Goal: Task Accomplishment & Management: Manage account settings

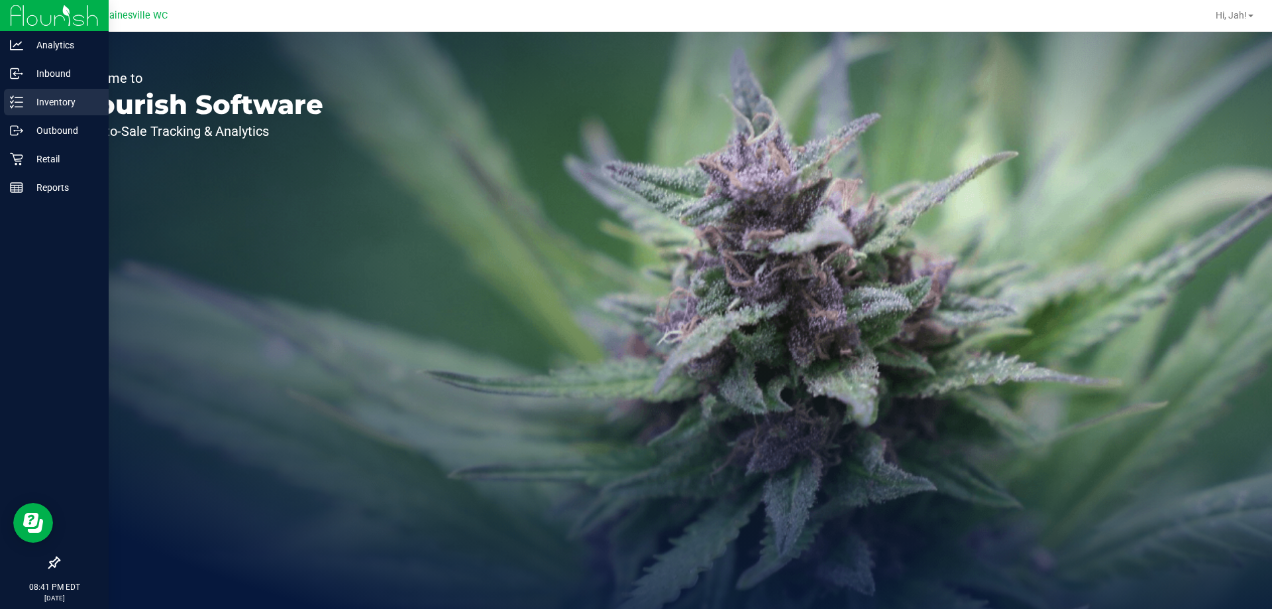
click at [13, 104] on icon at bounding box center [16, 101] width 13 height 13
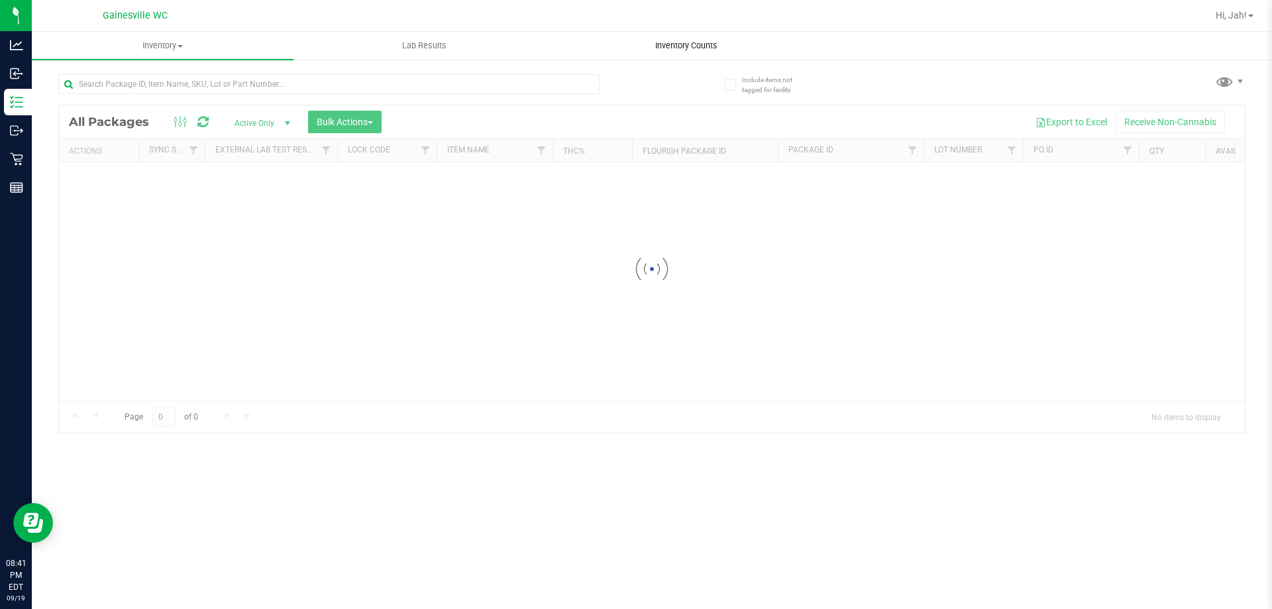
click at [699, 43] on span "Inventory Counts" at bounding box center [686, 46] width 98 height 12
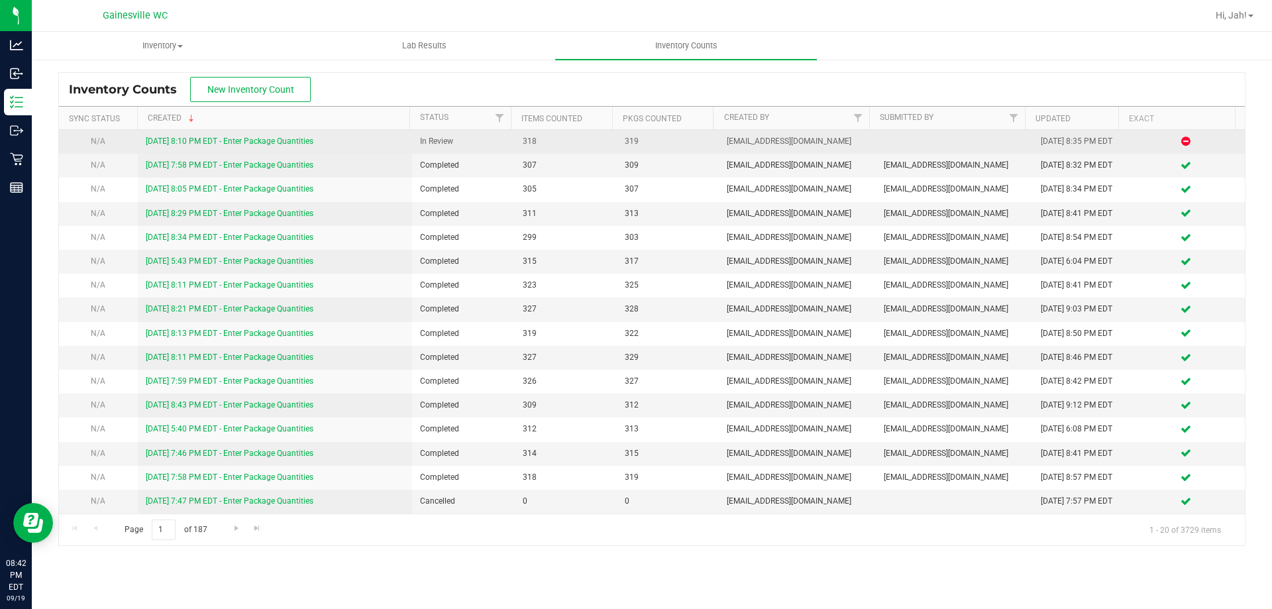
click at [270, 138] on link "[DATE] 8:10 PM EDT - Enter Package Quantities" at bounding box center [230, 141] width 168 height 9
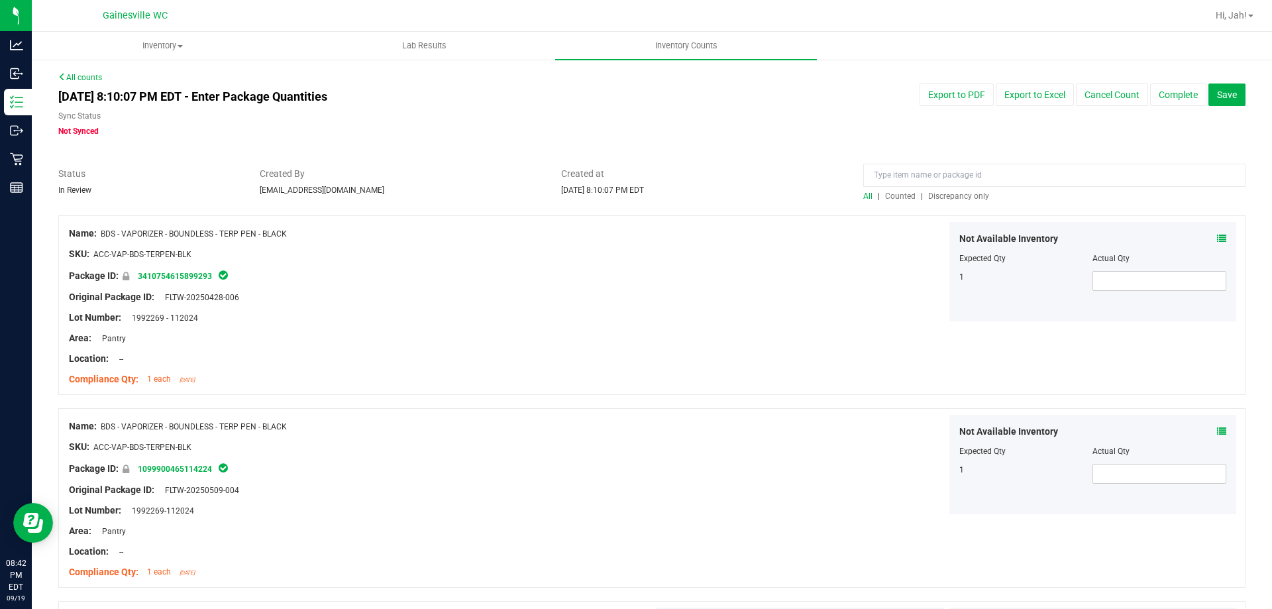
click at [955, 197] on span "Discrepancy only" at bounding box center [958, 195] width 61 height 9
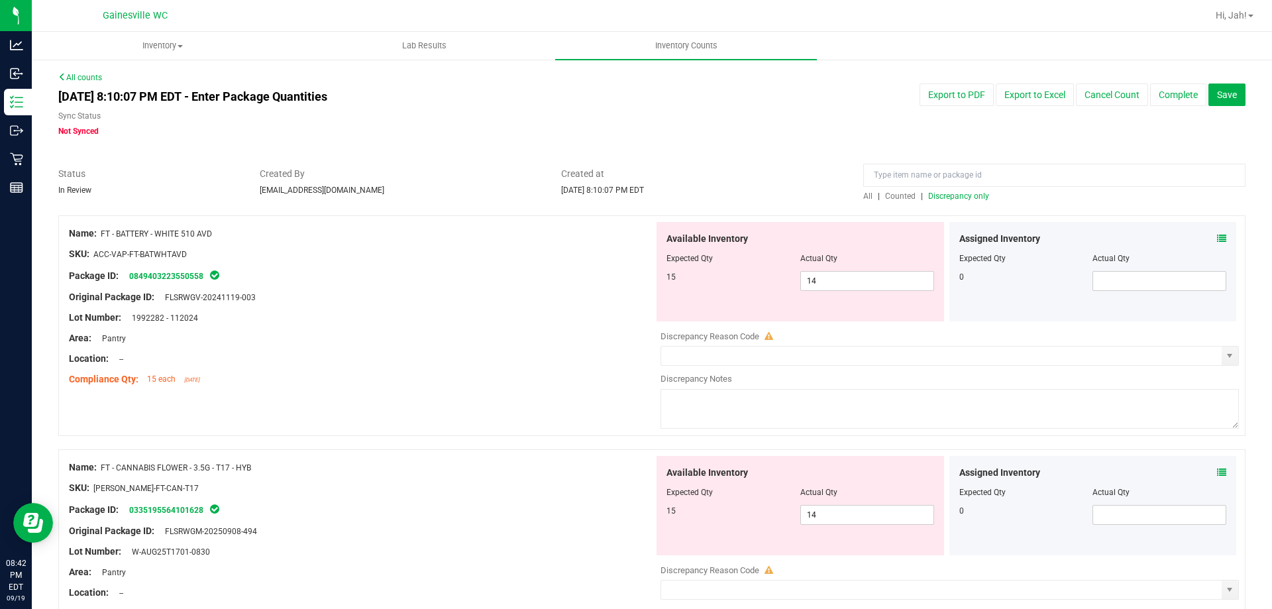
click at [523, 300] on div "Original Package ID: FLSRWGV-20241119-003" at bounding box center [361, 297] width 585 height 14
click at [842, 273] on span "14 14" at bounding box center [867, 281] width 134 height 20
type input "14"
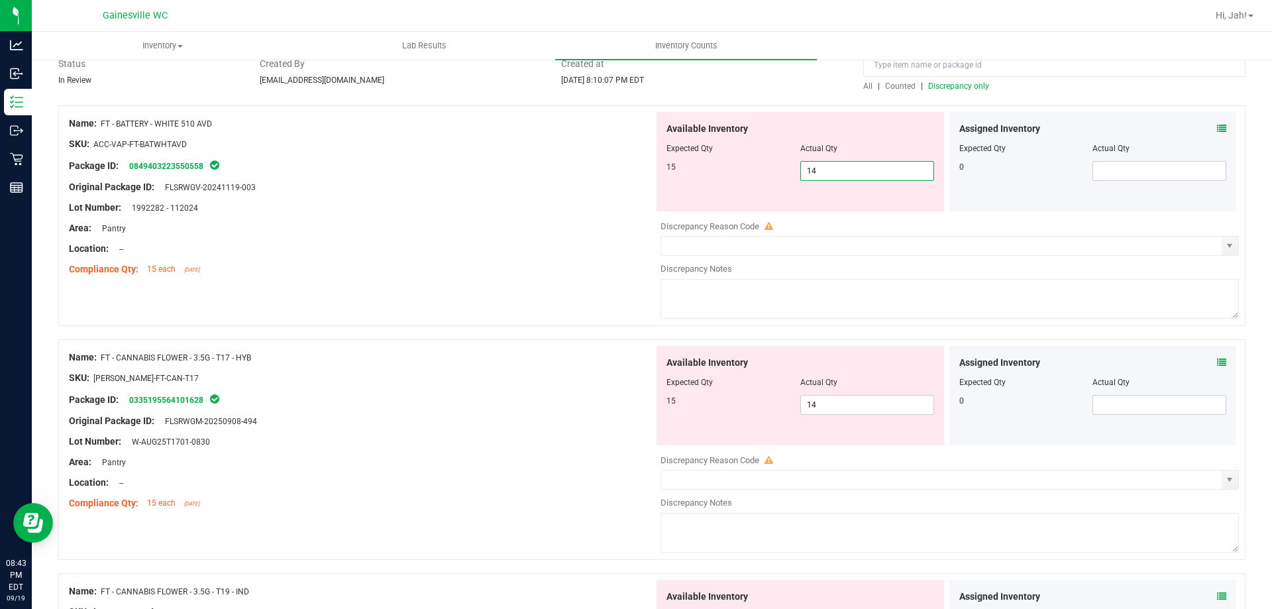
scroll to position [133, 0]
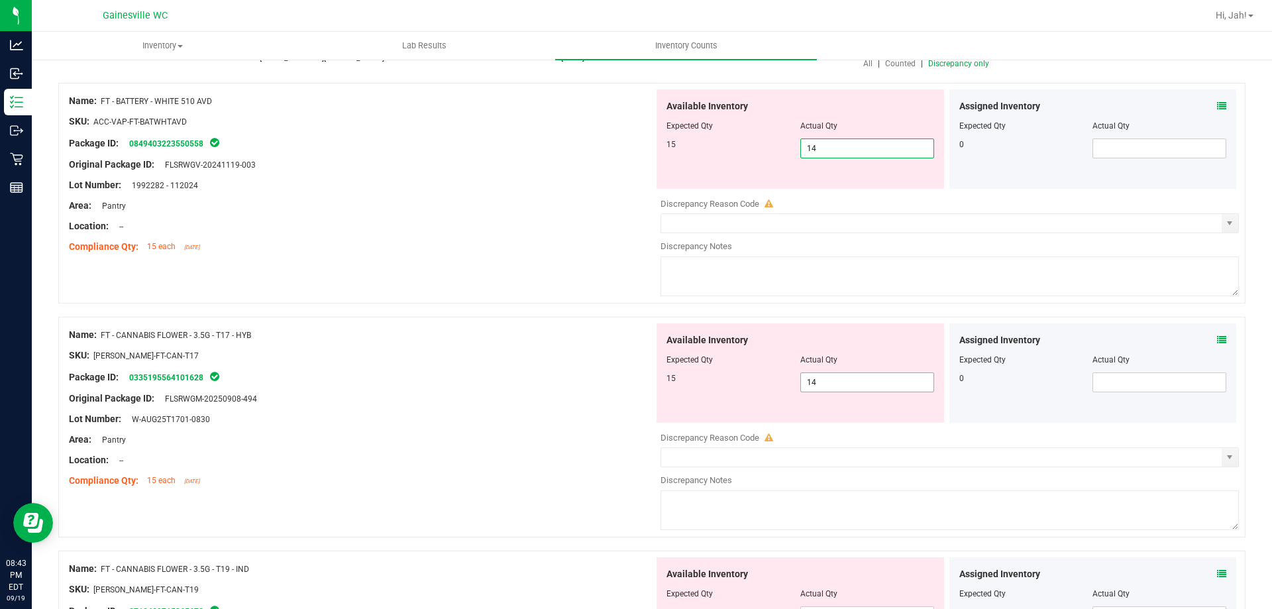
click at [838, 382] on span "14 14" at bounding box center [867, 382] width 134 height 20
click at [622, 421] on div "Lot Number: W-AUG25T1701-0830" at bounding box center [361, 419] width 585 height 14
drag, startPoint x: 825, startPoint y: 375, endPoint x: 338, endPoint y: 376, distance: 487.0
click at [338, 376] on div "Name: FT - CANNABIS FLOWER - 3.5G - T17 - HYB SKU: [PERSON_NAME]-FT-CAN-T17 Pac…" at bounding box center [651, 427] width 1187 height 221
type input "15"
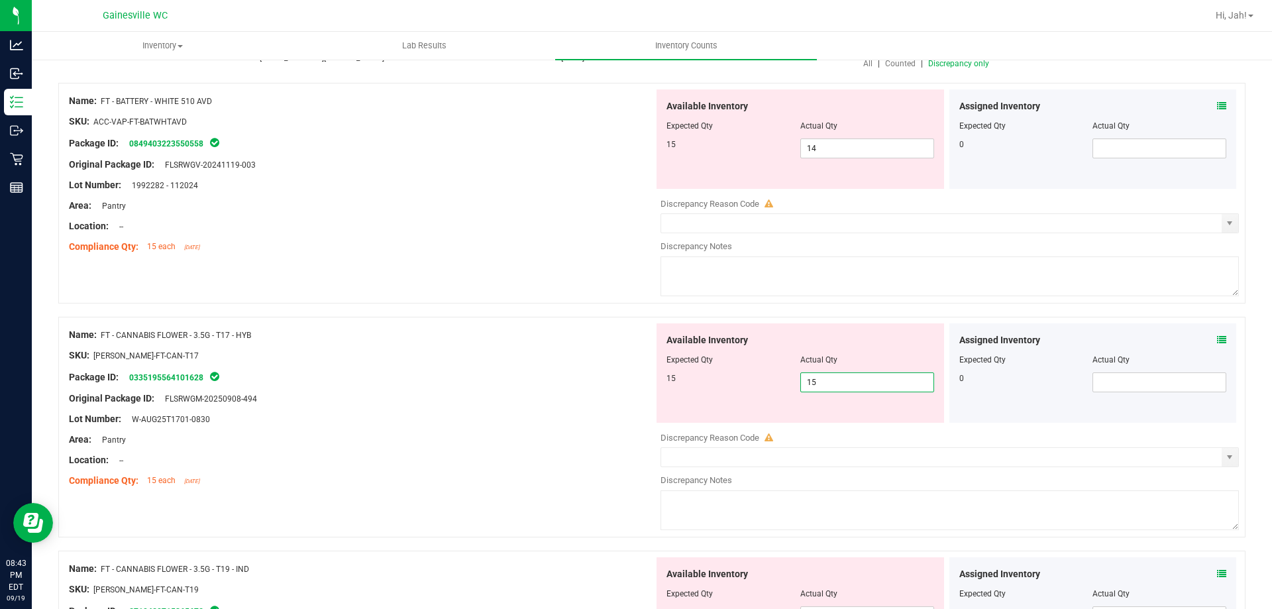
type input "15"
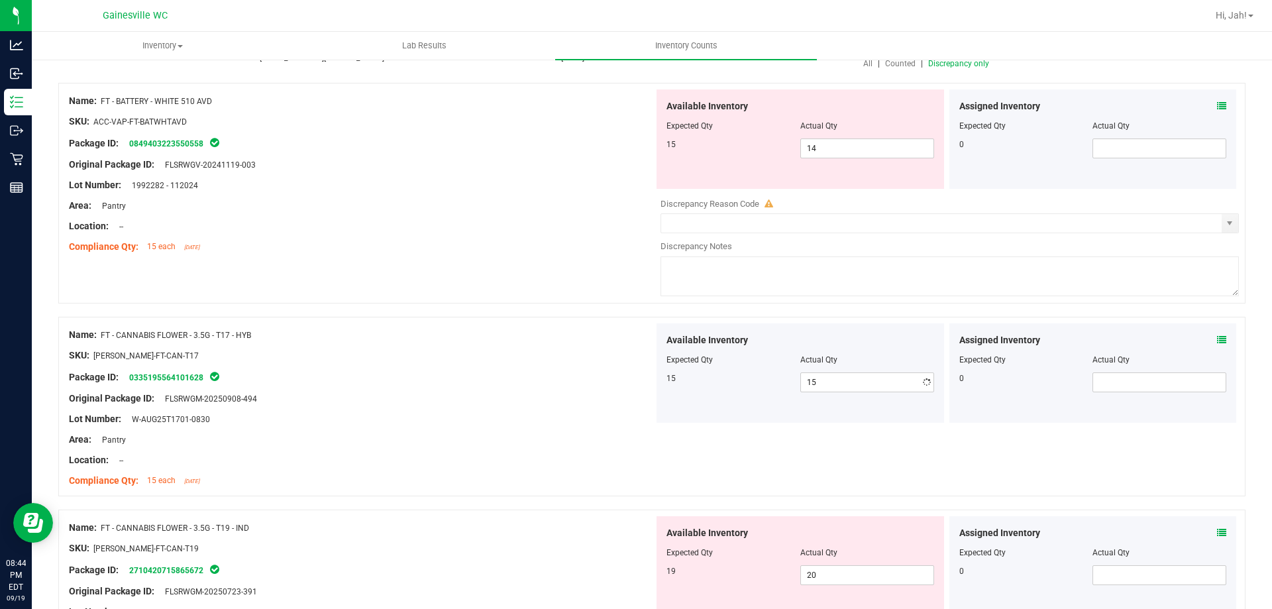
click at [434, 372] on div "Package ID: 0335195564101628" at bounding box center [361, 377] width 585 height 16
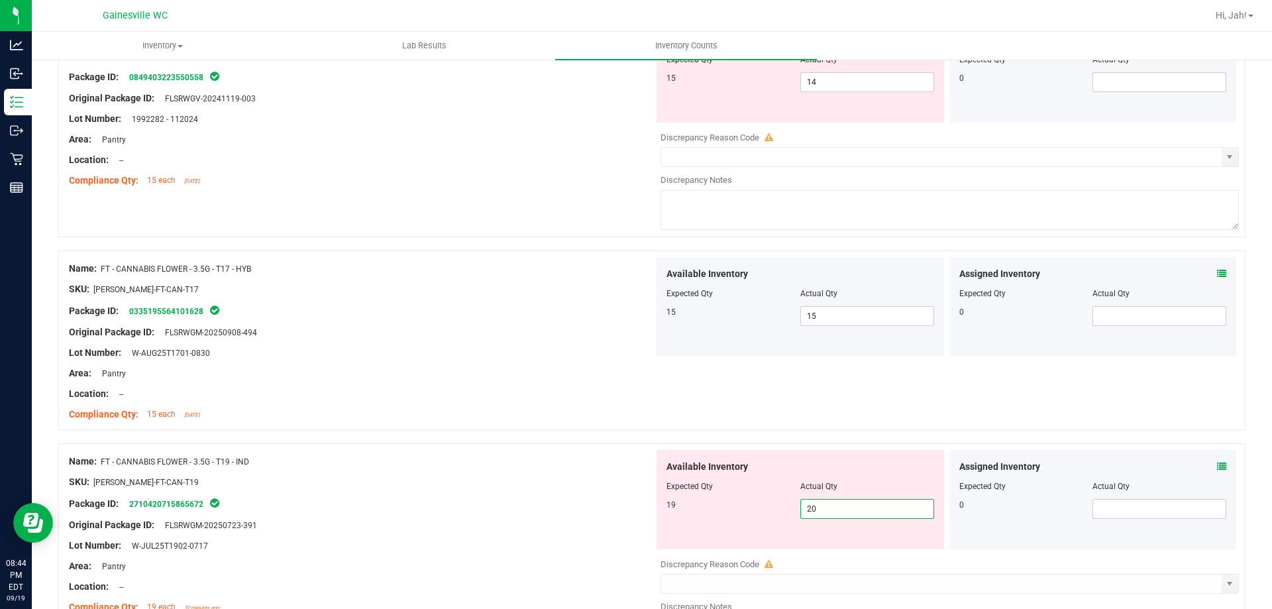
drag, startPoint x: 862, startPoint y: 510, endPoint x: 634, endPoint y: 510, distance: 227.9
click at [637, 510] on div "Name: FT - CANNABIS FLOWER - 3.5G - T19 - IND SKU: [PERSON_NAME]-FT-CAN-T19 Pac…" at bounding box center [651, 553] width 1187 height 221
type input "19"
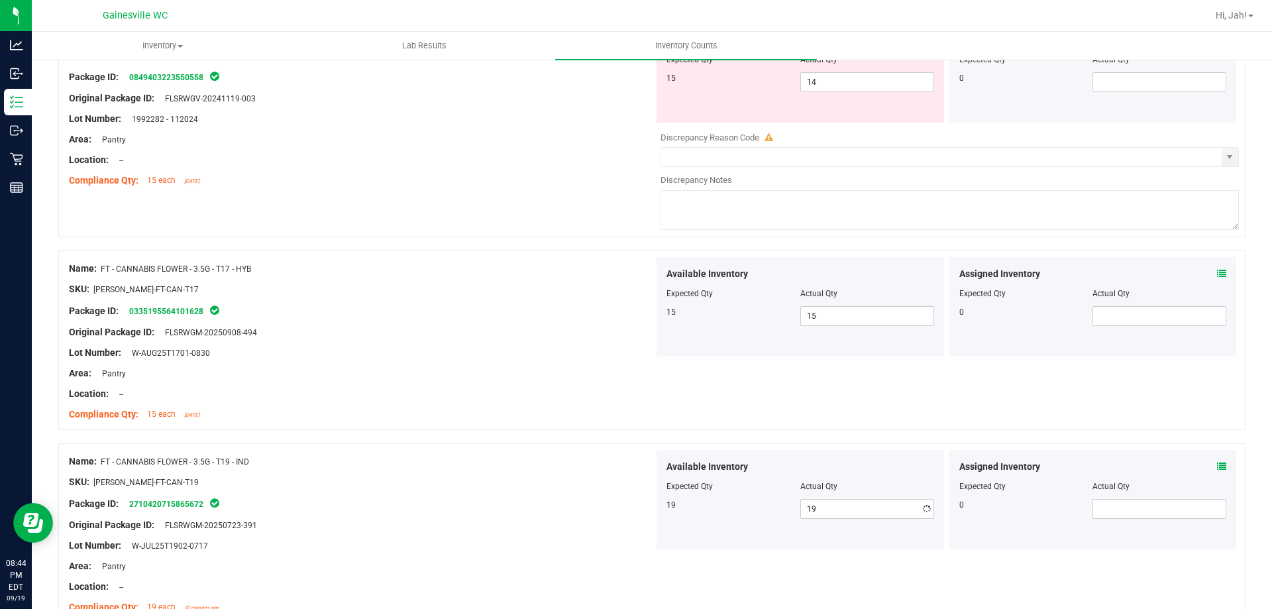
click at [623, 506] on div "Package ID: 2710420715865672" at bounding box center [361, 504] width 585 height 16
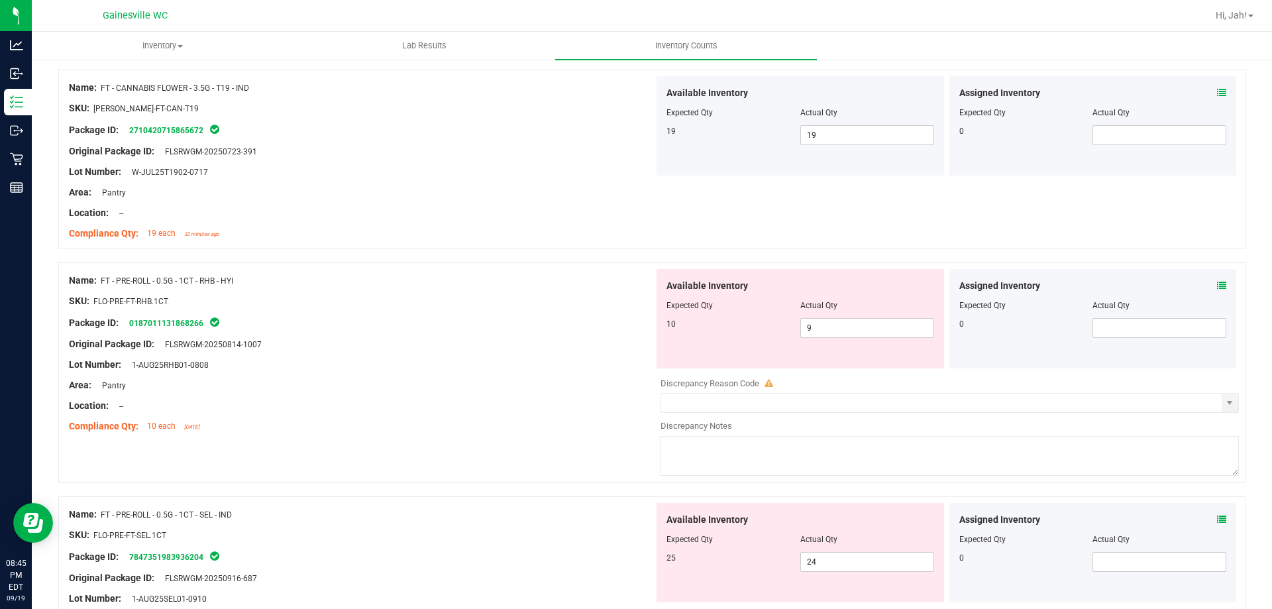
scroll to position [596, 0]
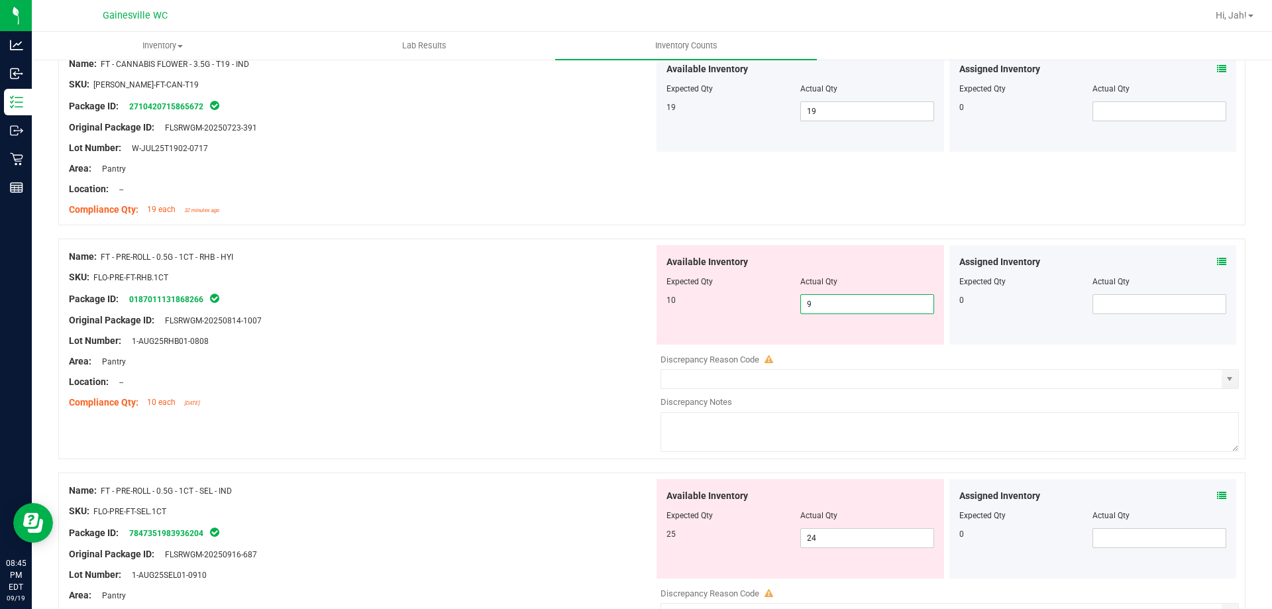
drag, startPoint x: 854, startPoint y: 308, endPoint x: 777, endPoint y: 311, distance: 76.9
click at [777, 311] on div "10 9 9" at bounding box center [801, 304] width 268 height 20
click at [533, 311] on div at bounding box center [361, 310] width 585 height 7
click at [1227, 249] on div "Assigned Inventory Expected Qty Actual Qty 0" at bounding box center [1093, 294] width 293 height 99
click at [1227, 250] on div "Assigned Inventory Expected Qty Actual Qty 0" at bounding box center [1093, 294] width 293 height 99
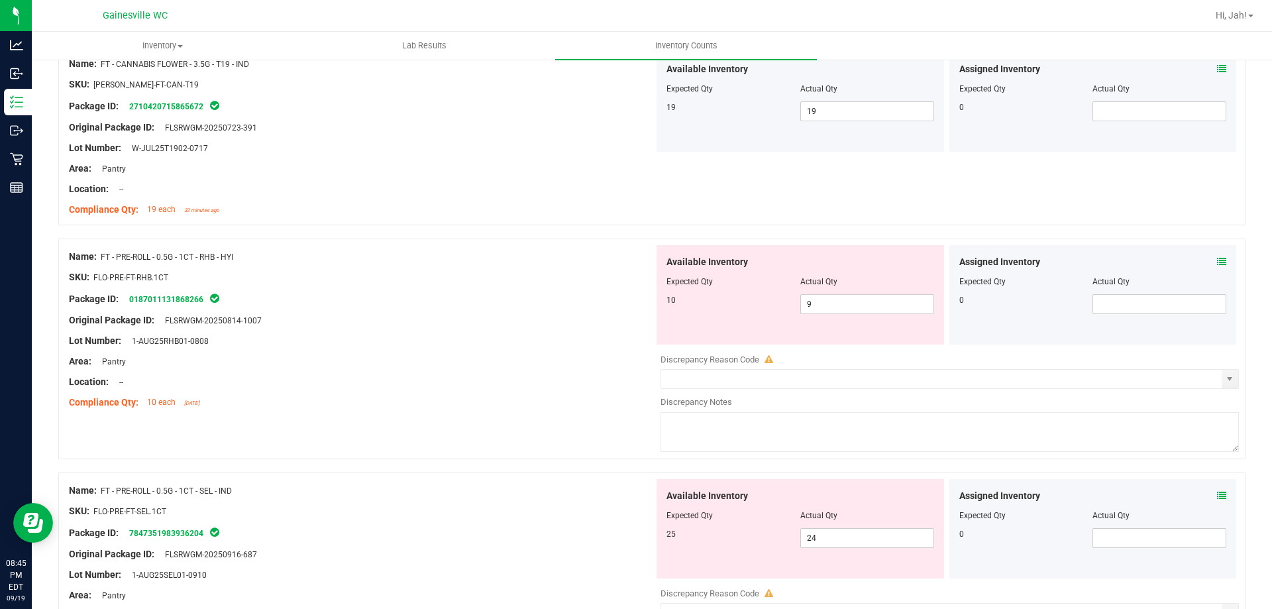
click at [1221, 253] on div "Assigned Inventory Expected Qty Actual Qty 0" at bounding box center [1094, 294] width 288 height 99
click at [1217, 262] on div "Assigned Inventory Expected Qty Actual Qty 0" at bounding box center [1094, 294] width 288 height 99
click at [1217, 264] on icon at bounding box center [1221, 261] width 9 height 9
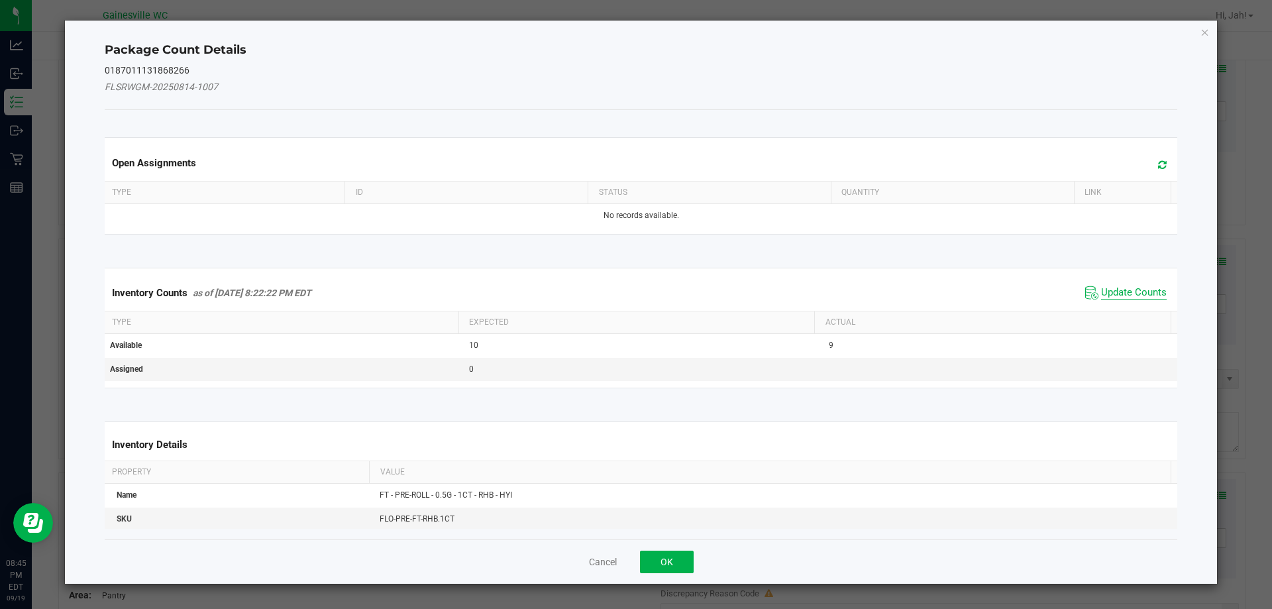
click at [1101, 290] on span "Update Counts" at bounding box center [1134, 292] width 66 height 13
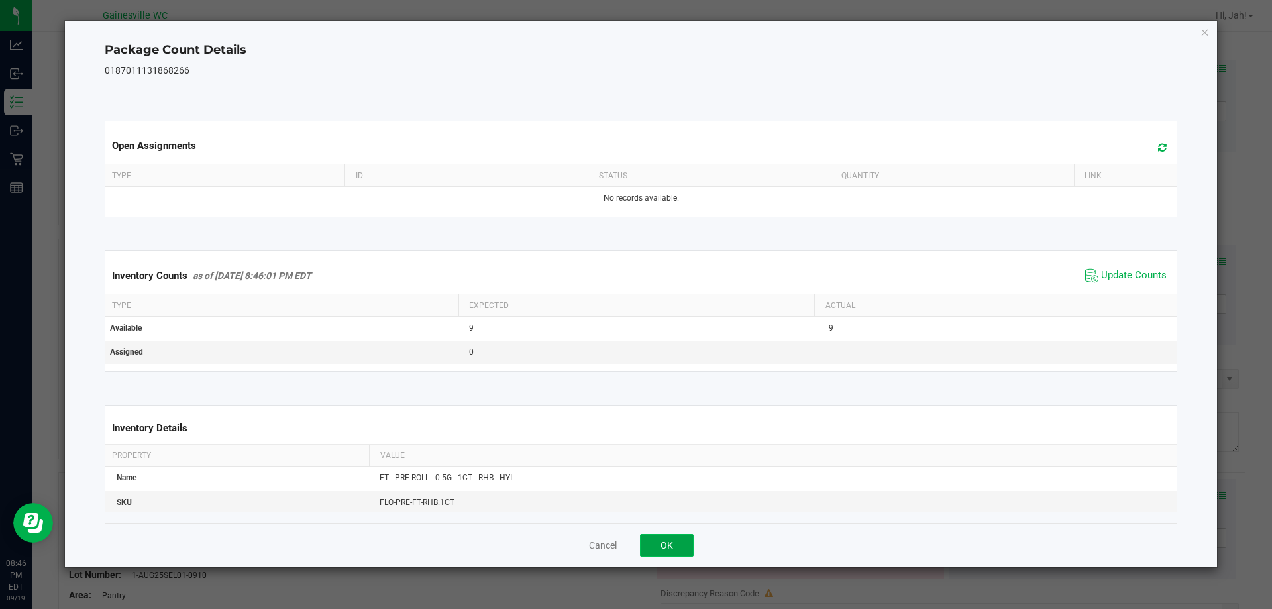
click at [685, 553] on button "OK" at bounding box center [667, 545] width 54 height 23
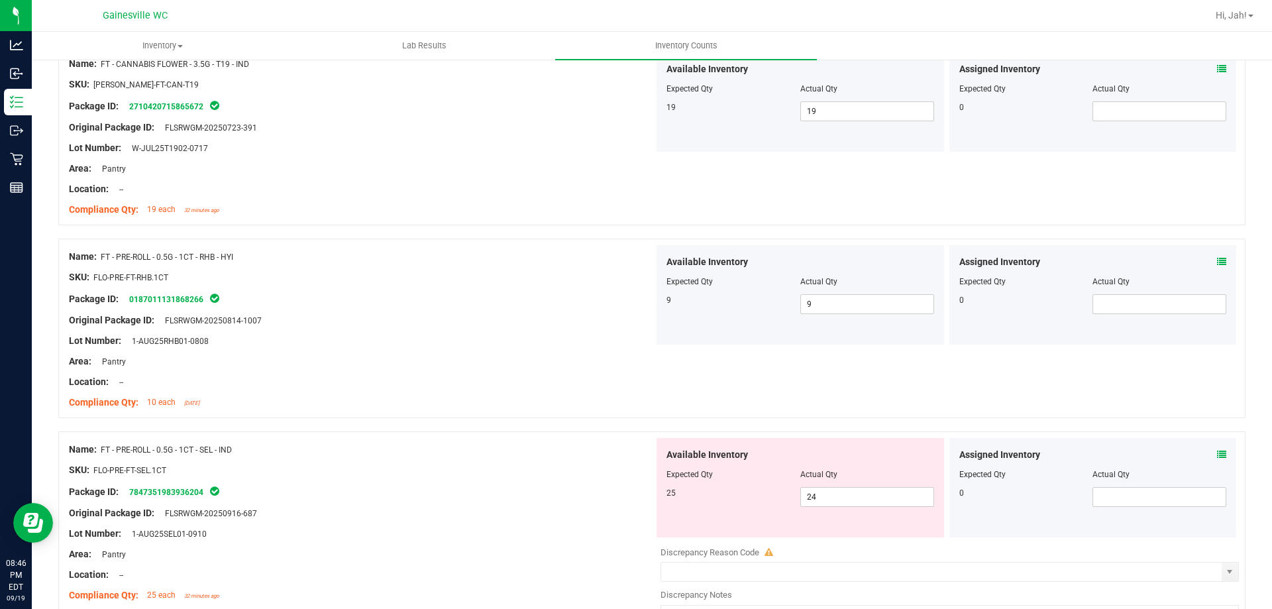
click at [606, 355] on div "Area: Pantry" at bounding box center [361, 362] width 585 height 14
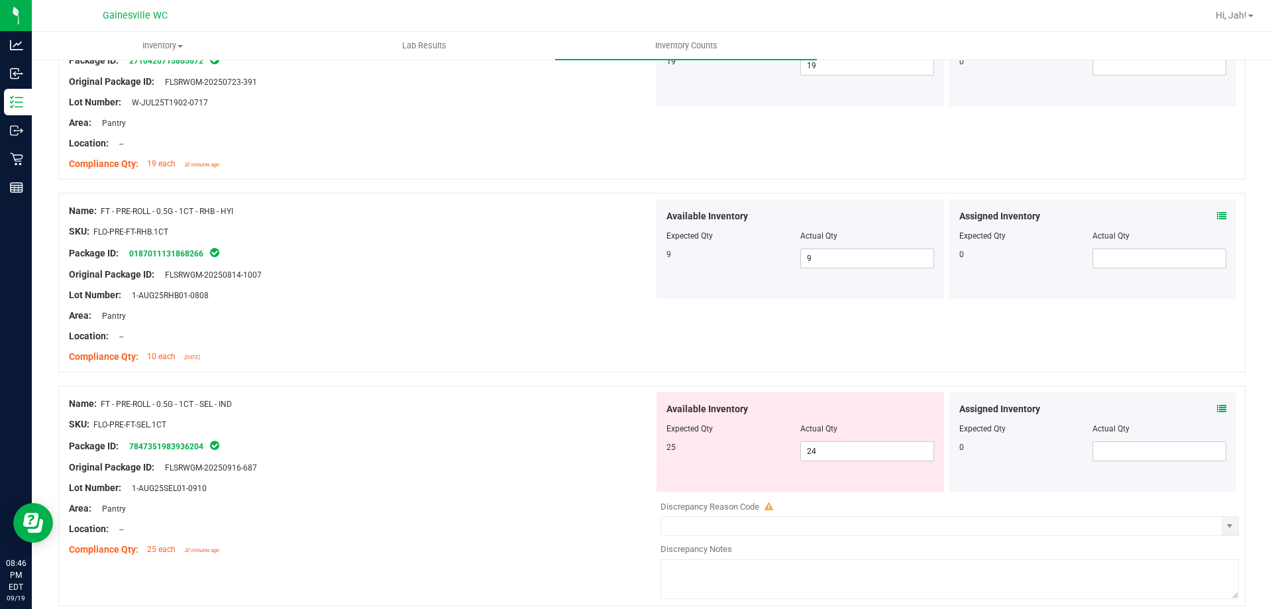
scroll to position [663, 0]
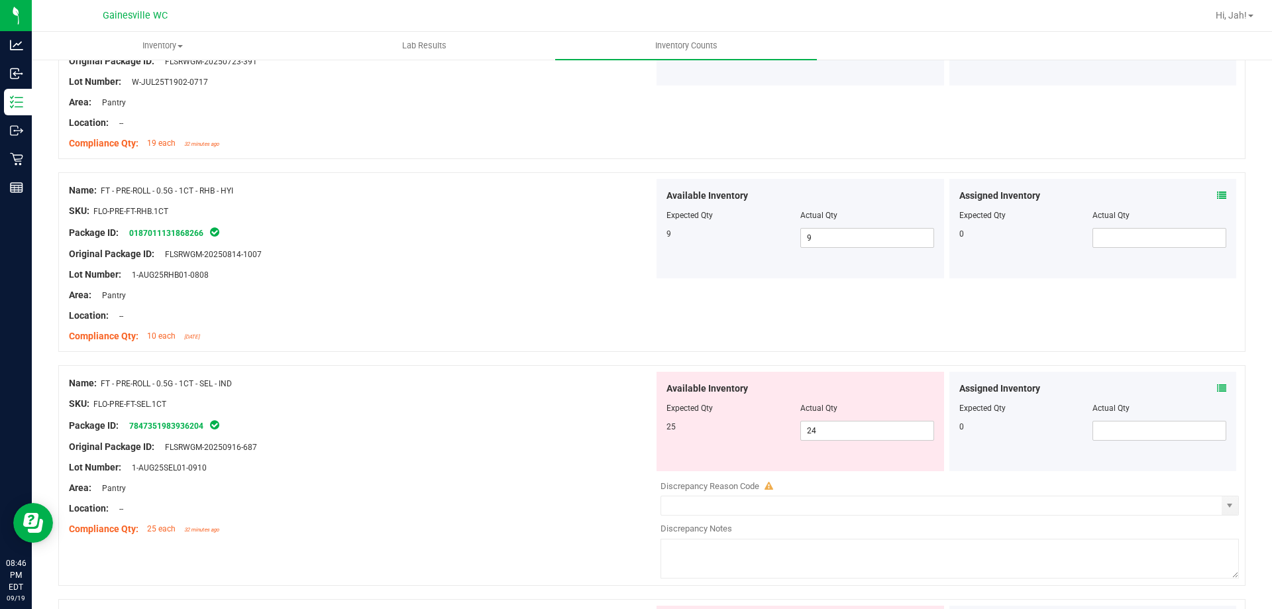
click at [604, 349] on div "Name: FT - PRE-ROLL - 0.5G - 1CT - RHB - HYI SKU: FLO-PRE-FT-RHB.1CT Package ID…" at bounding box center [651, 262] width 1187 height 180
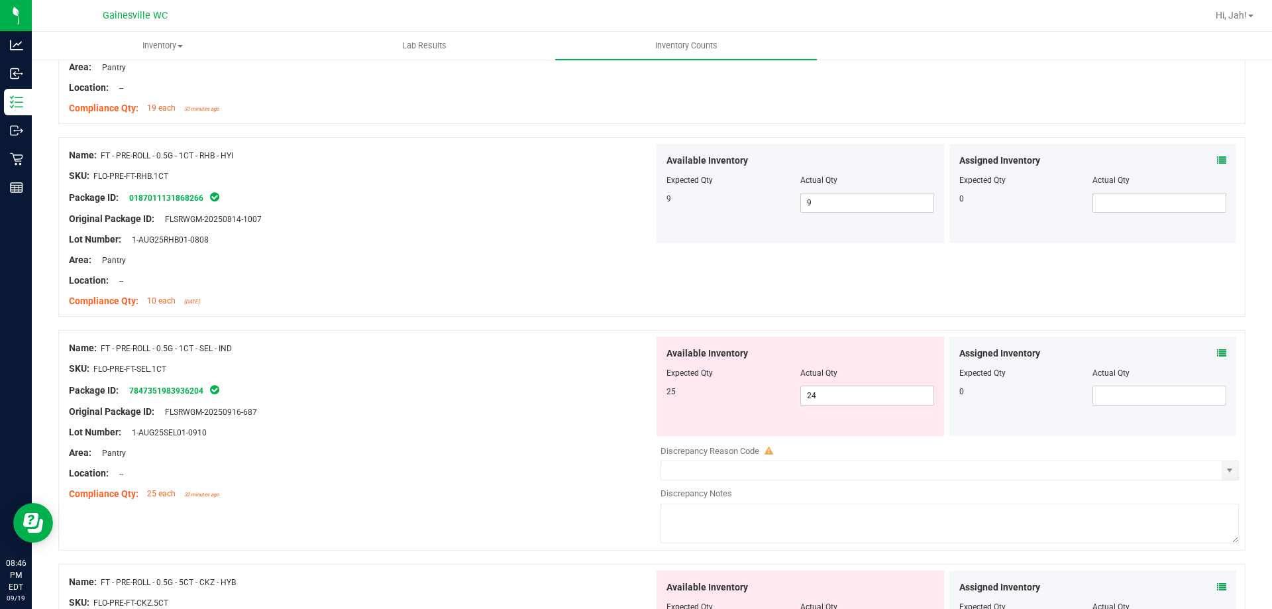
scroll to position [729, 0]
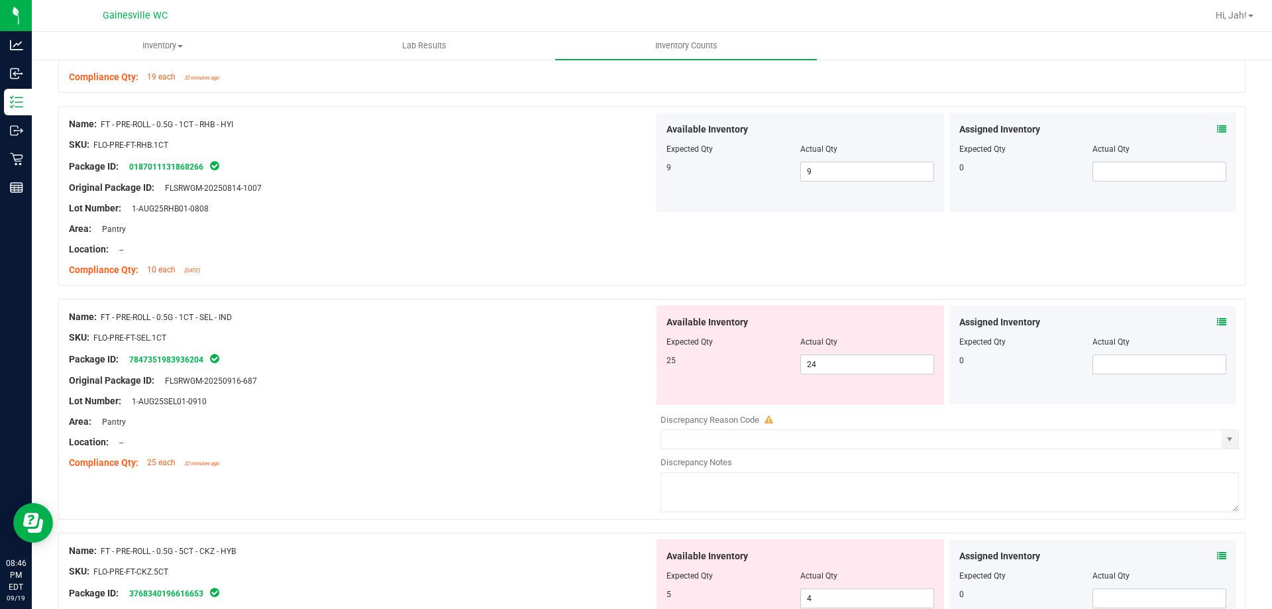
click at [1217, 321] on icon at bounding box center [1221, 321] width 9 height 9
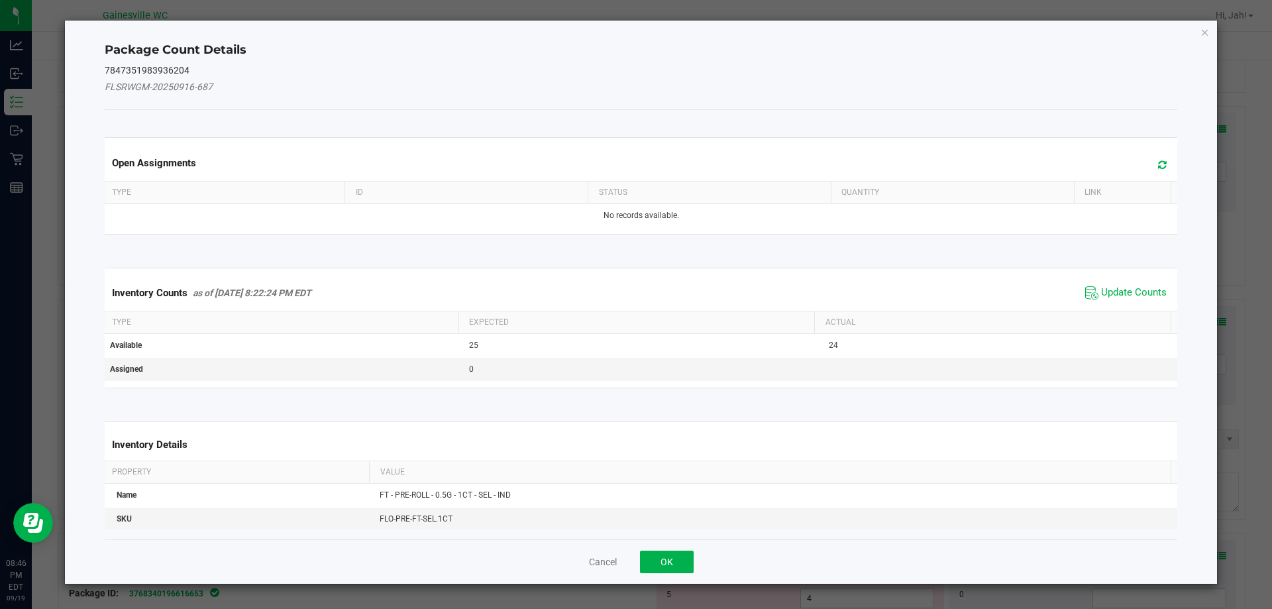
click at [1131, 302] on span "Update Counts" at bounding box center [1126, 293] width 88 height 20
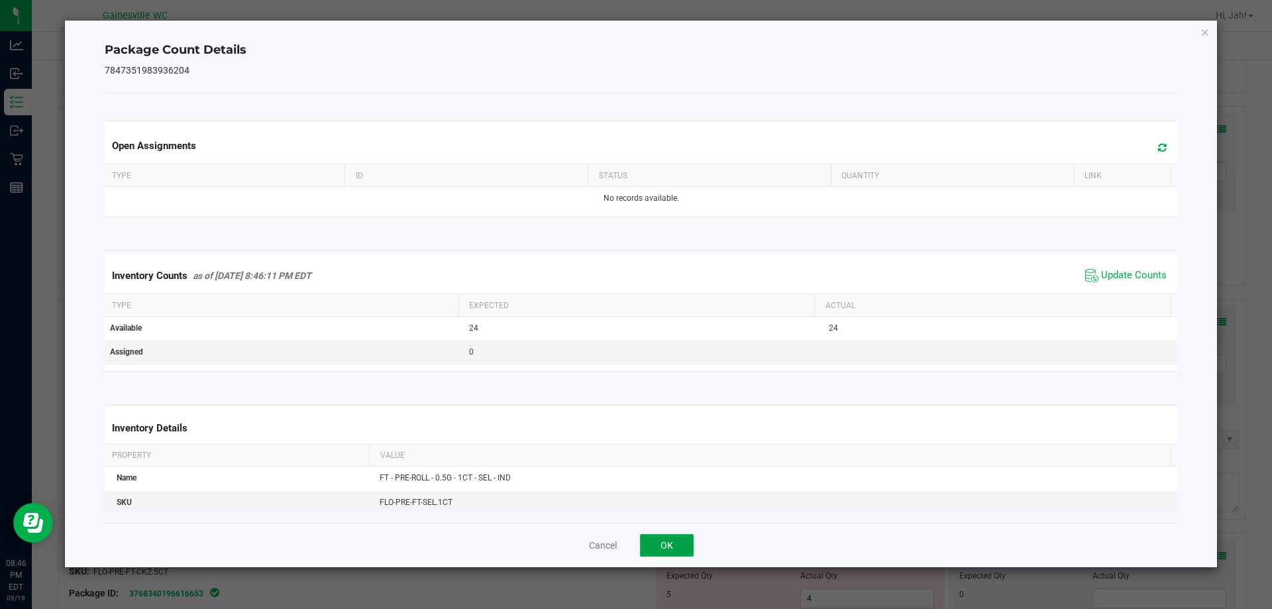
click at [678, 551] on button "OK" at bounding box center [667, 545] width 54 height 23
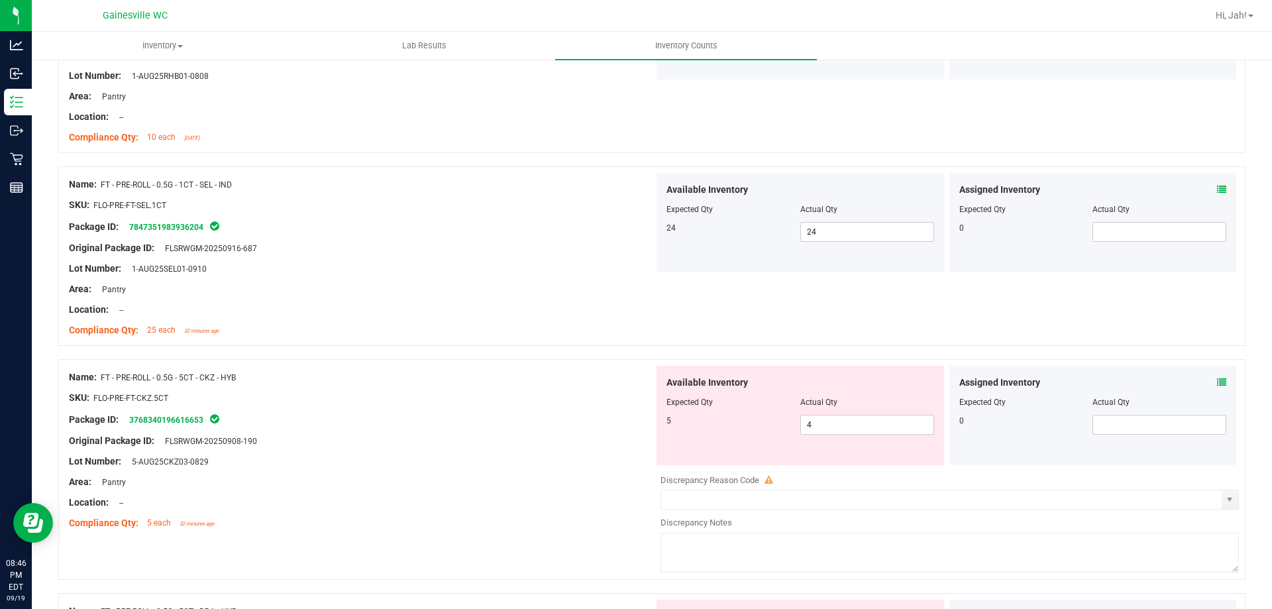
scroll to position [928, 0]
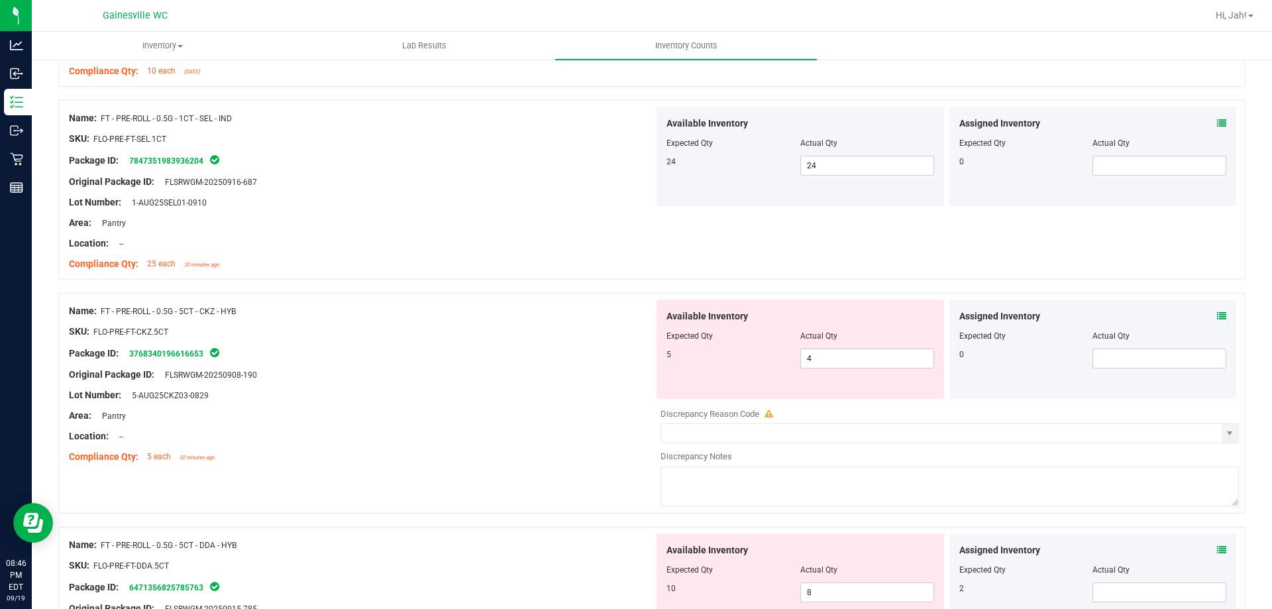
click at [1205, 311] on div "Assigned Inventory" at bounding box center [1093, 316] width 268 height 14
click at [1217, 316] on icon at bounding box center [1221, 315] width 9 height 9
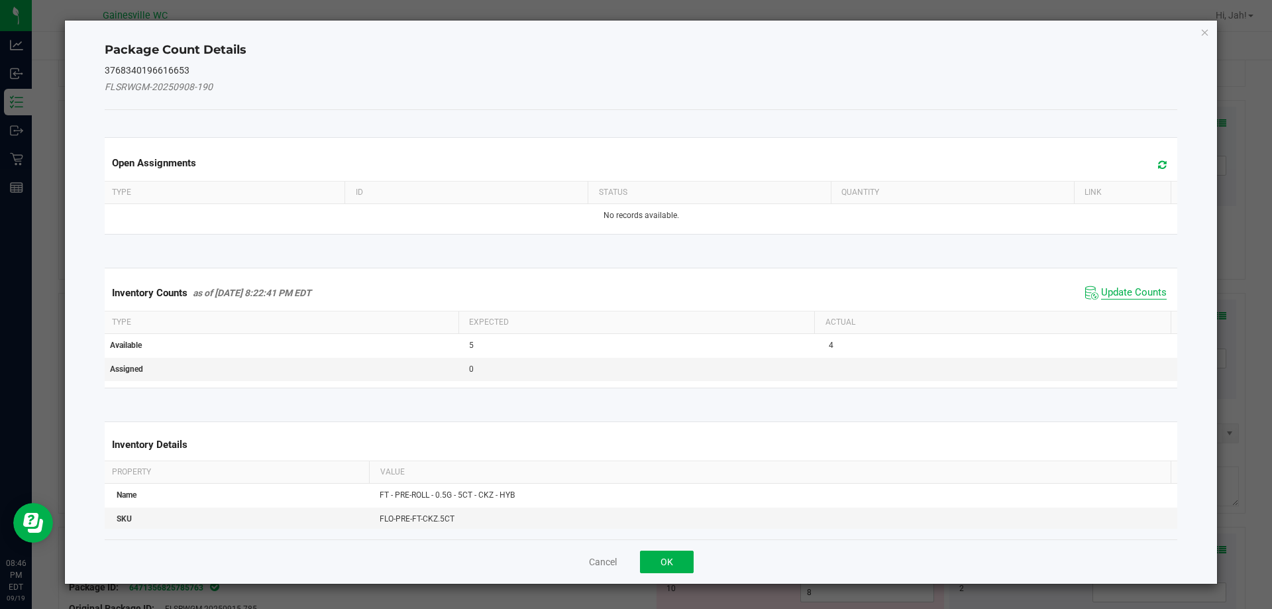
click at [1103, 288] on span "Update Counts" at bounding box center [1134, 292] width 66 height 13
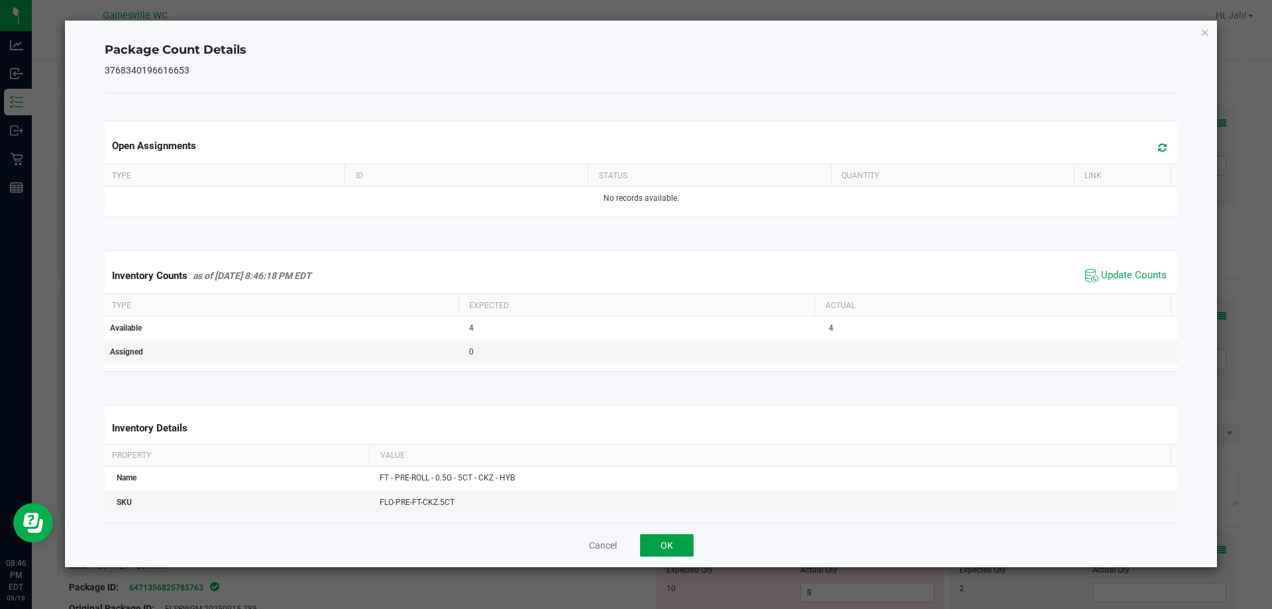
click at [669, 552] on button "OK" at bounding box center [667, 545] width 54 height 23
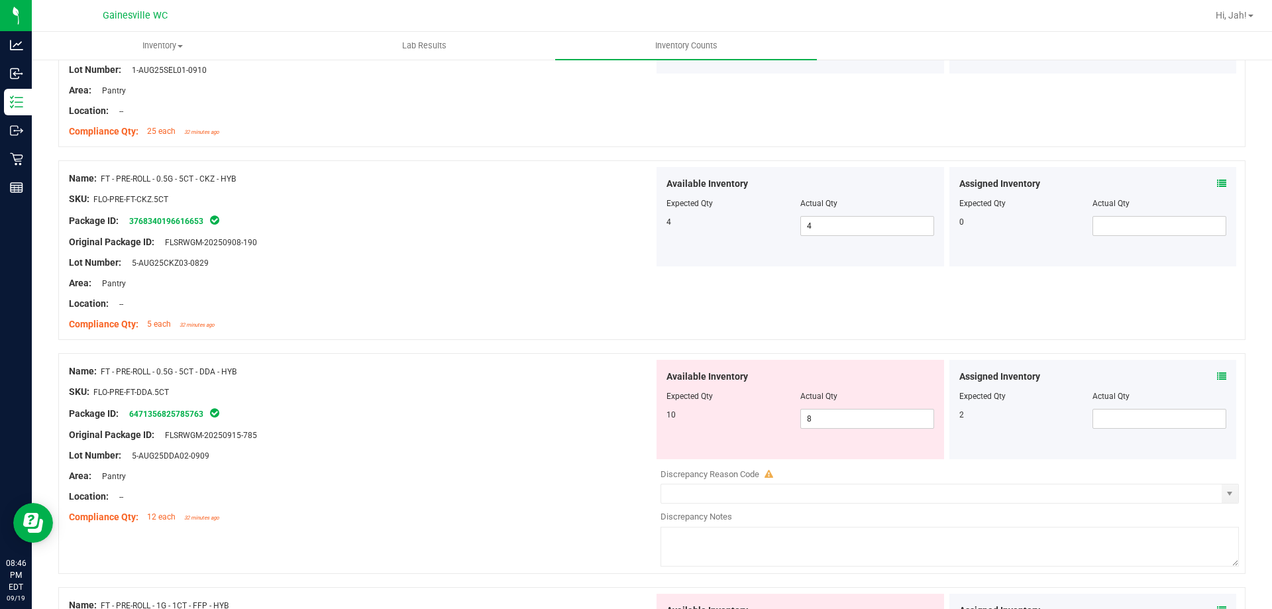
scroll to position [1126, 0]
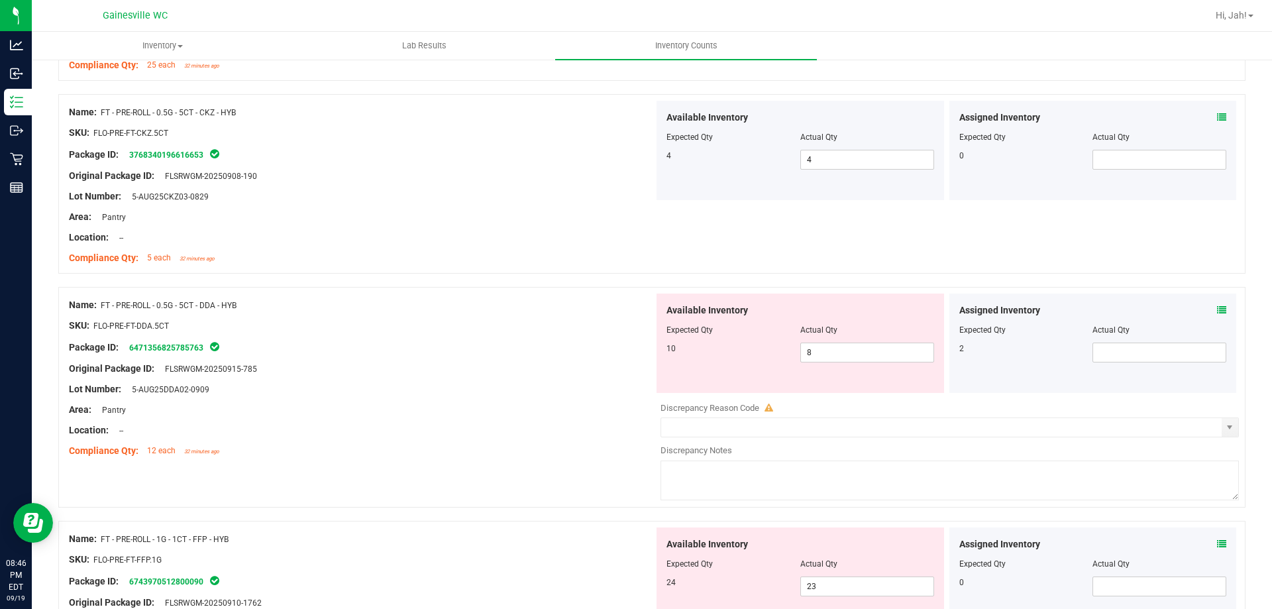
click at [1218, 313] on div "Assigned Inventory Expected Qty Actual Qty 2" at bounding box center [1094, 343] width 288 height 99
click at [1217, 306] on icon at bounding box center [1221, 309] width 9 height 9
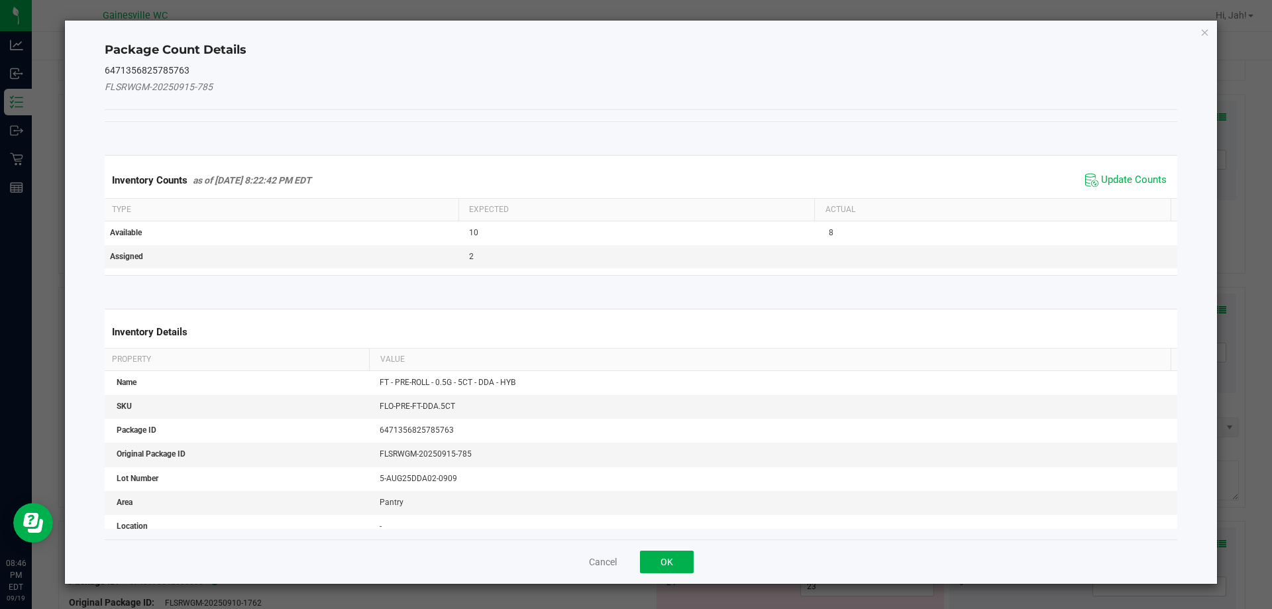
scroll to position [5, 0]
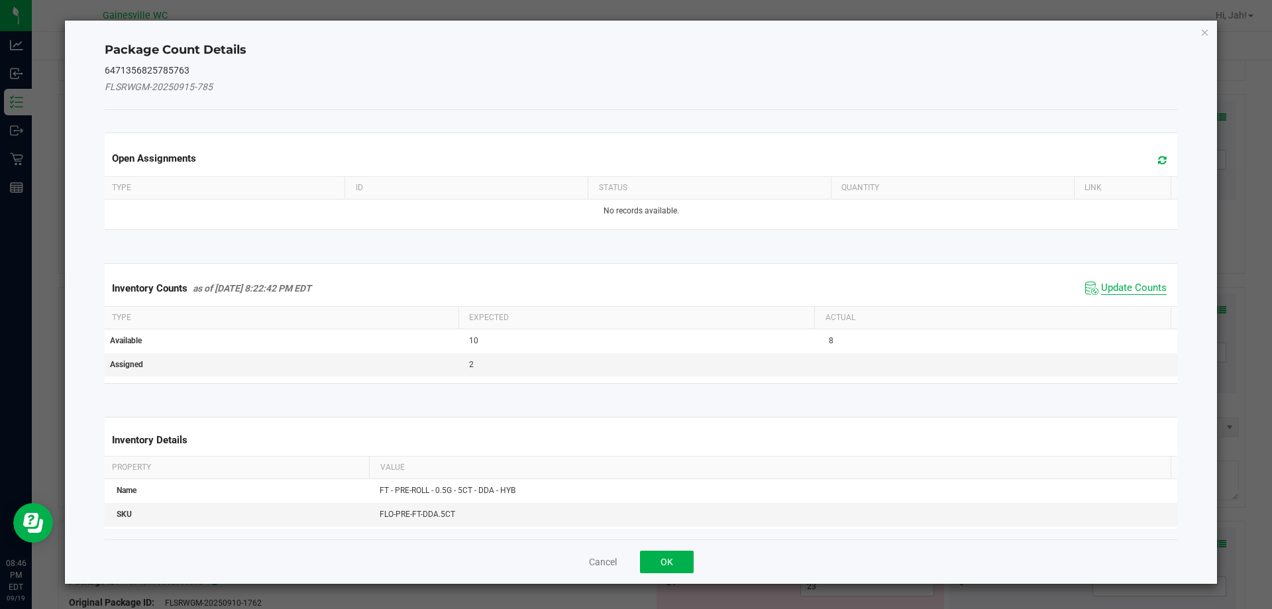
click at [1130, 287] on span "Update Counts" at bounding box center [1126, 288] width 88 height 20
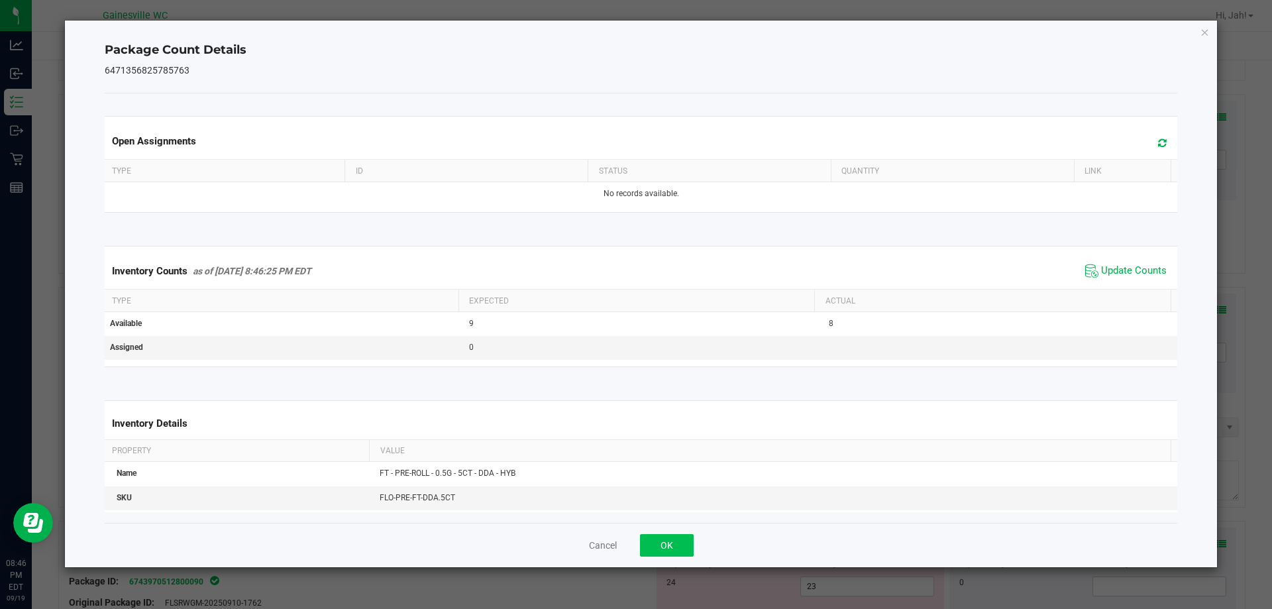
drag, startPoint x: 673, startPoint y: 522, endPoint x: 675, endPoint y: 539, distance: 16.7
click at [675, 523] on div "Package Count Details 6471356825785763 Open Assignments Type ID Status Quantity…" at bounding box center [641, 294] width 1153 height 547
click at [676, 539] on button "OK" at bounding box center [667, 545] width 54 height 23
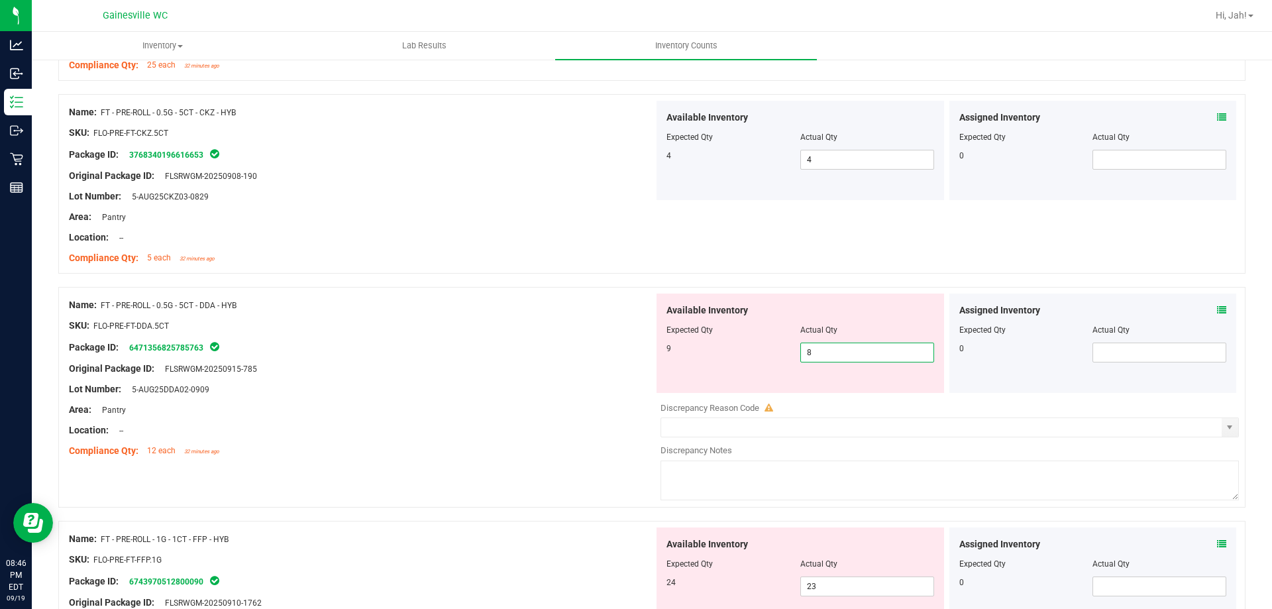
click at [822, 355] on span "8 8" at bounding box center [867, 353] width 134 height 20
type input "9"
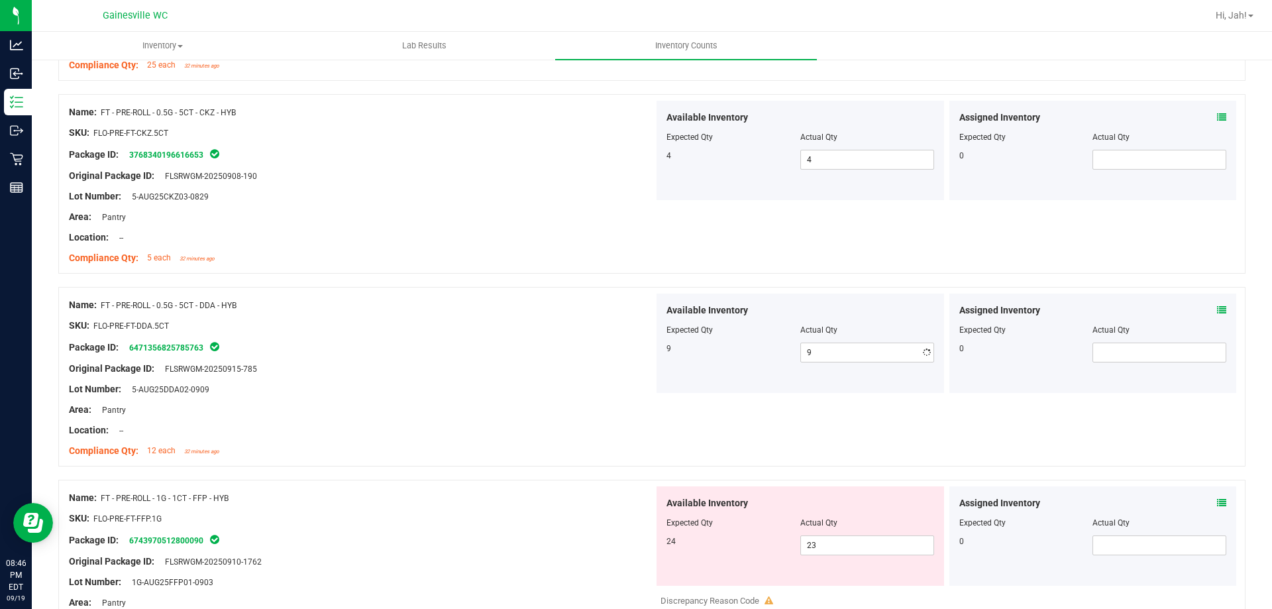
click at [627, 370] on div "Original Package ID: FLSRWGM-20250915-785" at bounding box center [361, 369] width 585 height 14
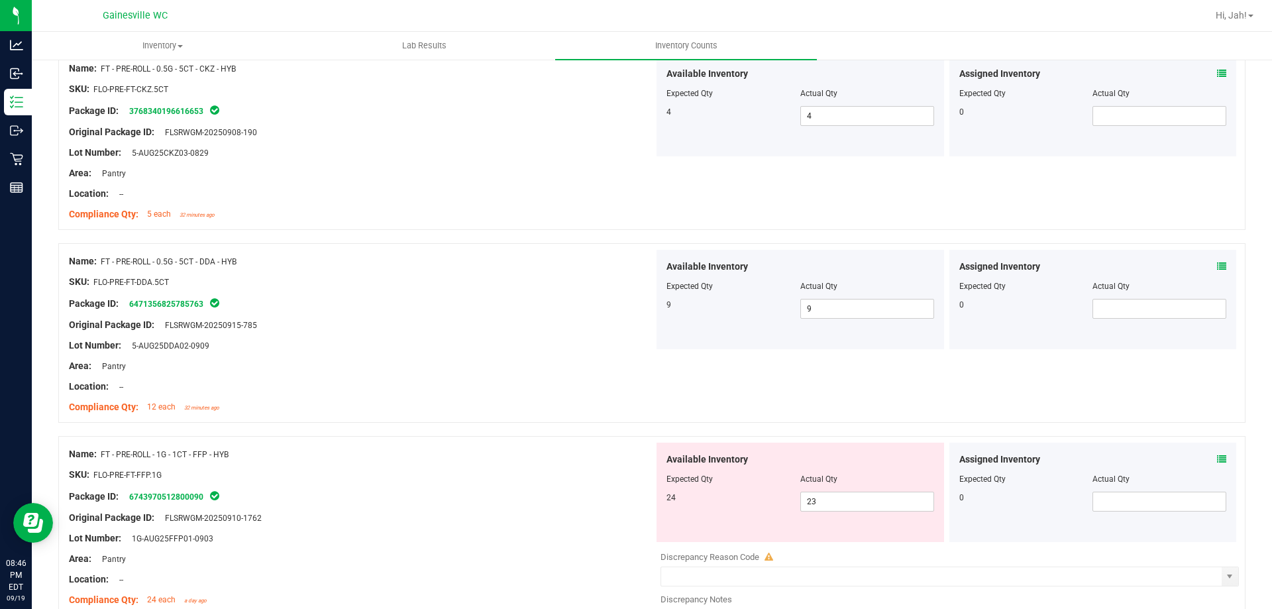
scroll to position [1193, 0]
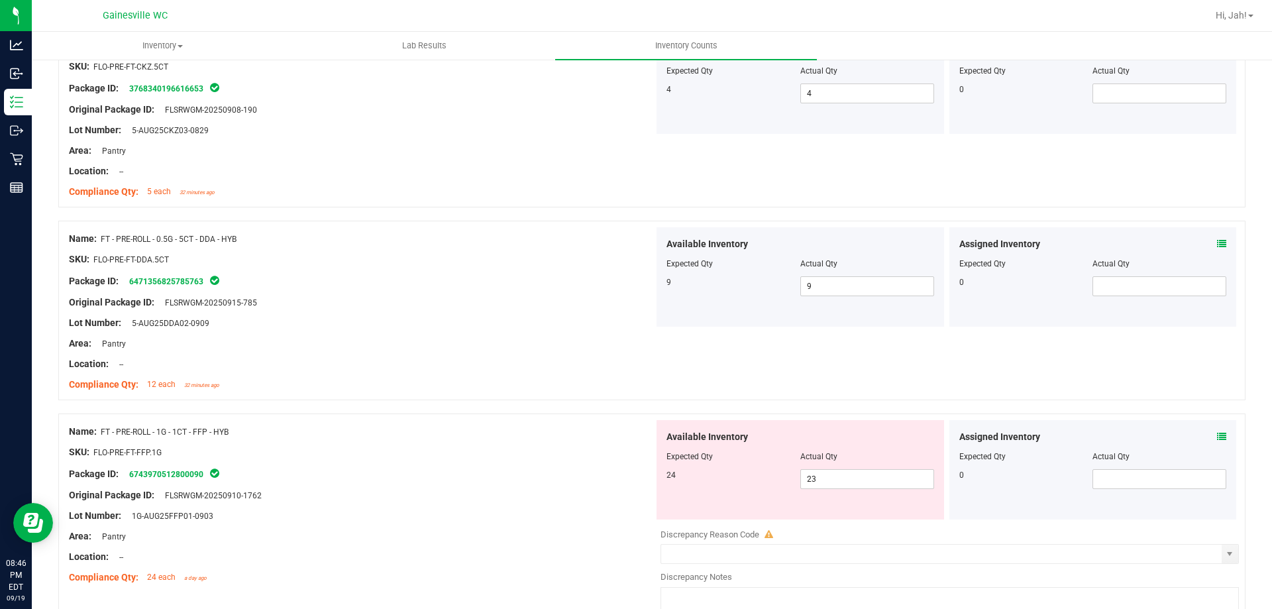
click at [1215, 446] on div at bounding box center [1093, 447] width 268 height 7
click at [1217, 439] on icon at bounding box center [1221, 436] width 9 height 9
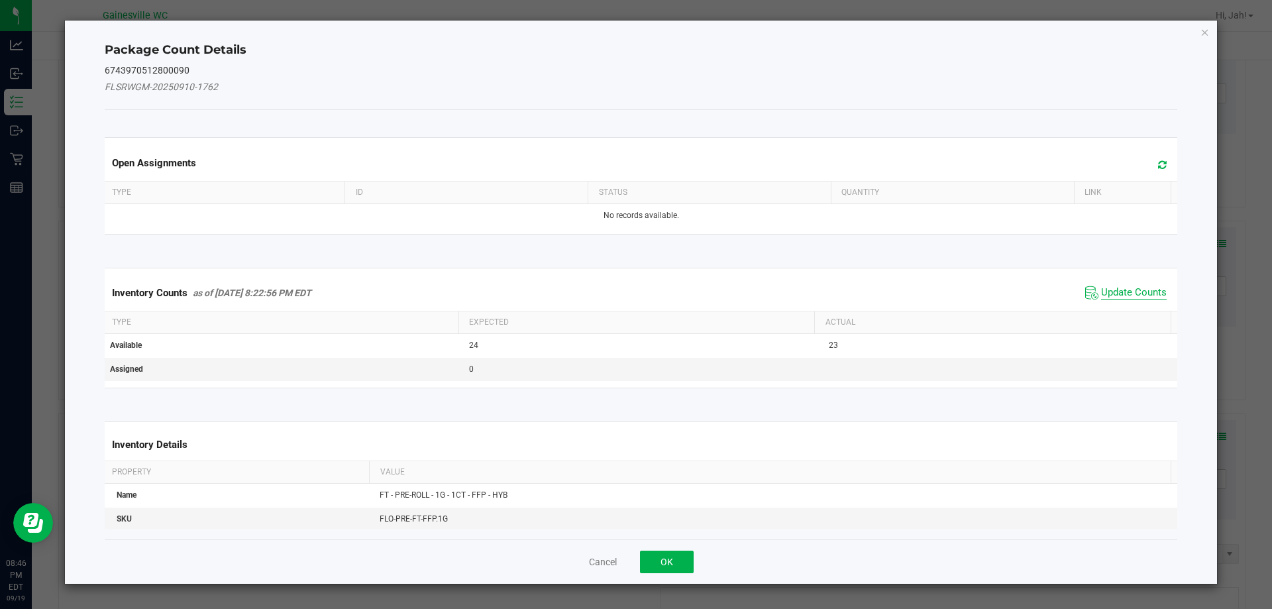
click at [1150, 298] on span "Update Counts" at bounding box center [1134, 292] width 66 height 13
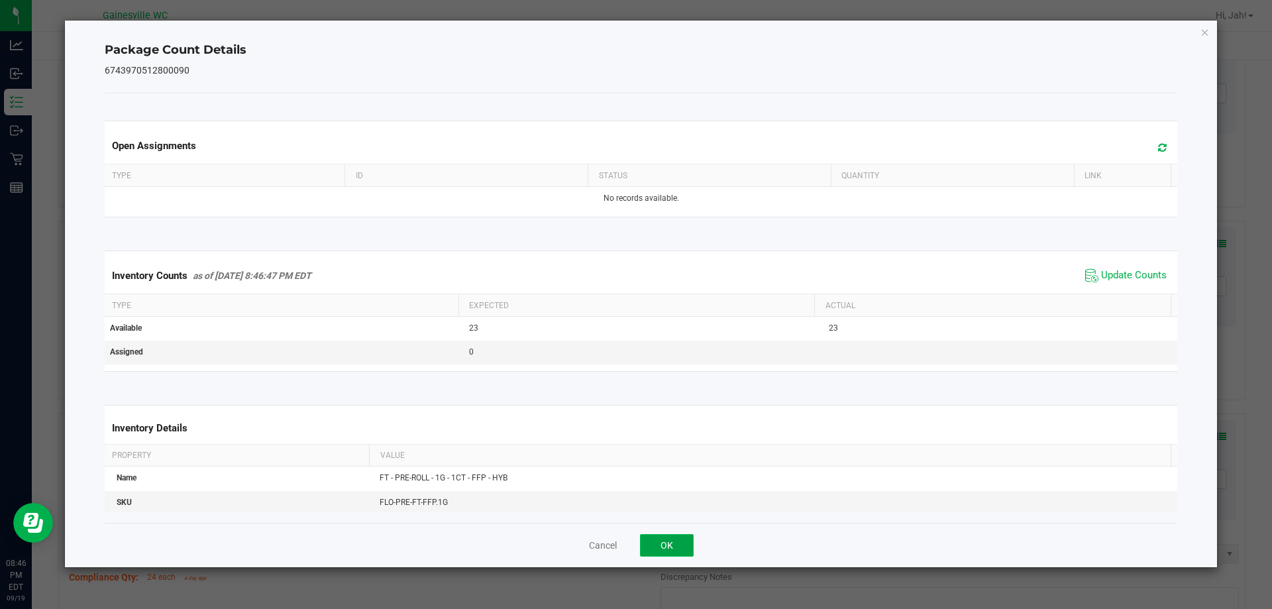
click at [671, 534] on button "OK" at bounding box center [667, 545] width 54 height 23
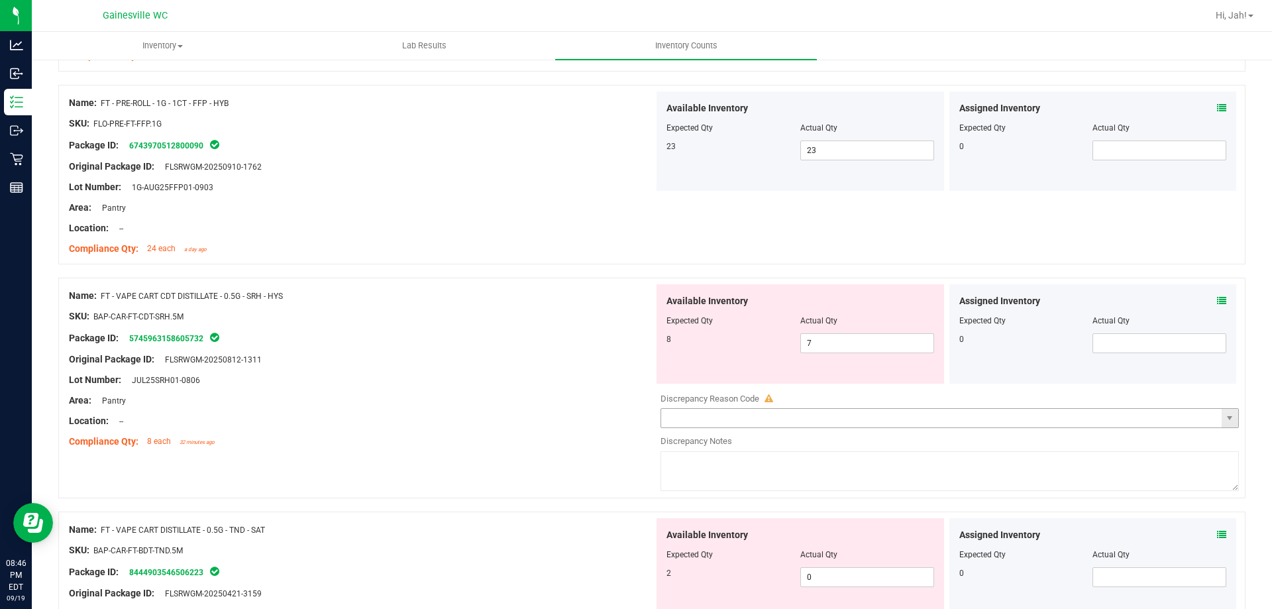
scroll to position [1590, 0]
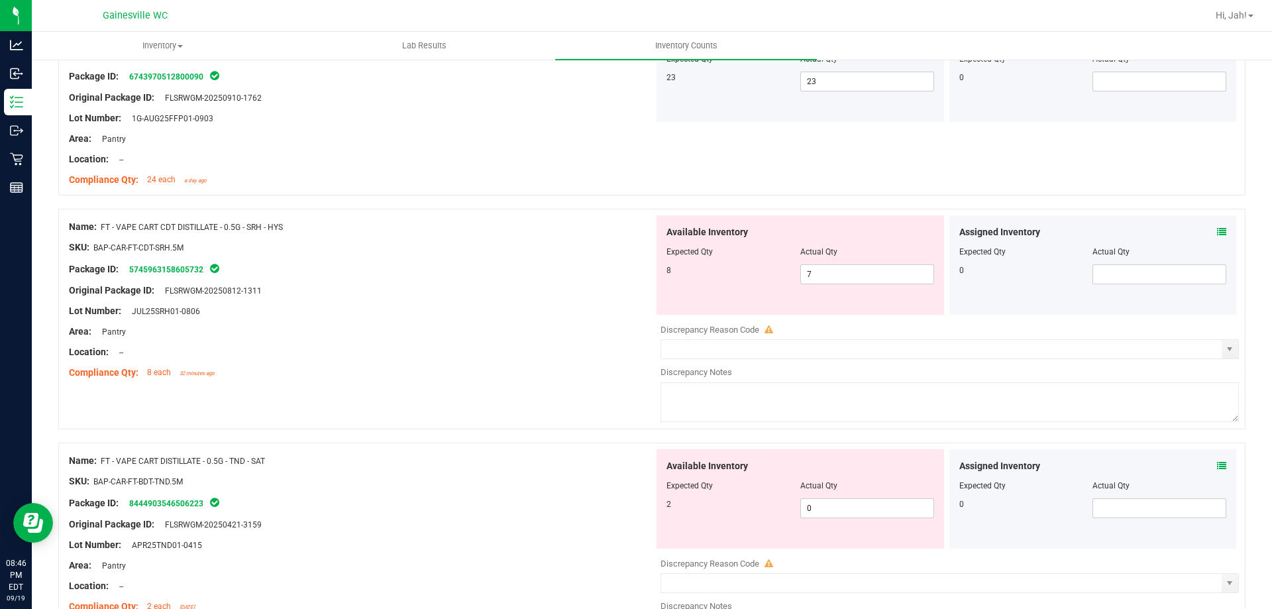
click at [1217, 225] on span at bounding box center [1221, 232] width 9 height 14
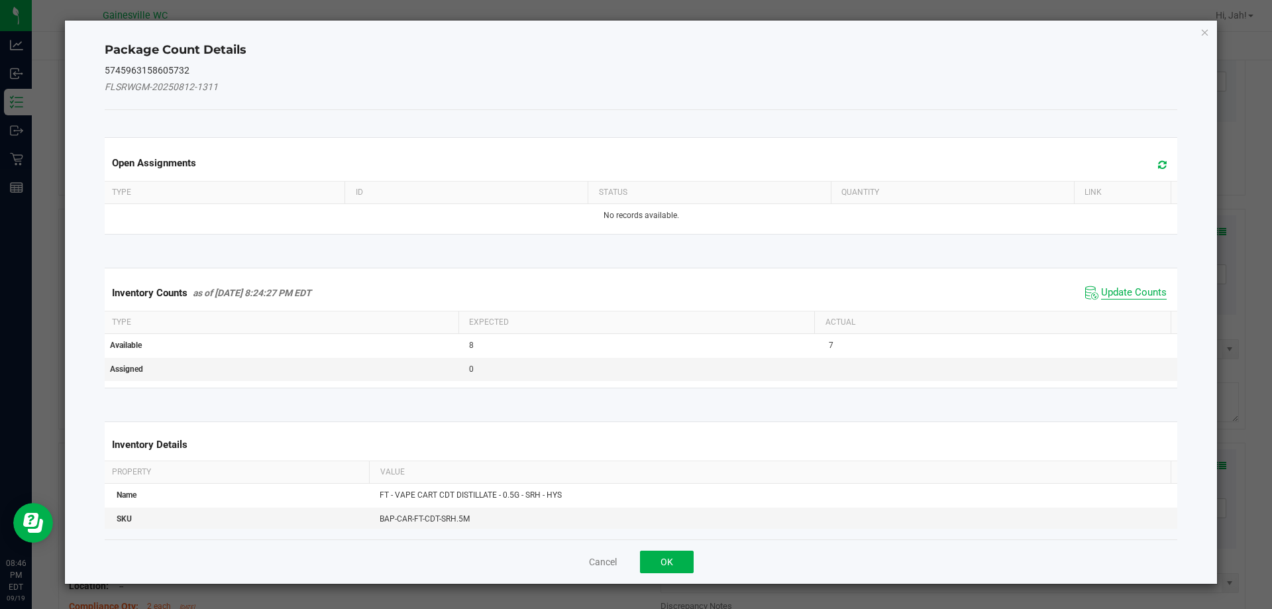
click at [1103, 288] on span "Update Counts" at bounding box center [1134, 292] width 66 height 13
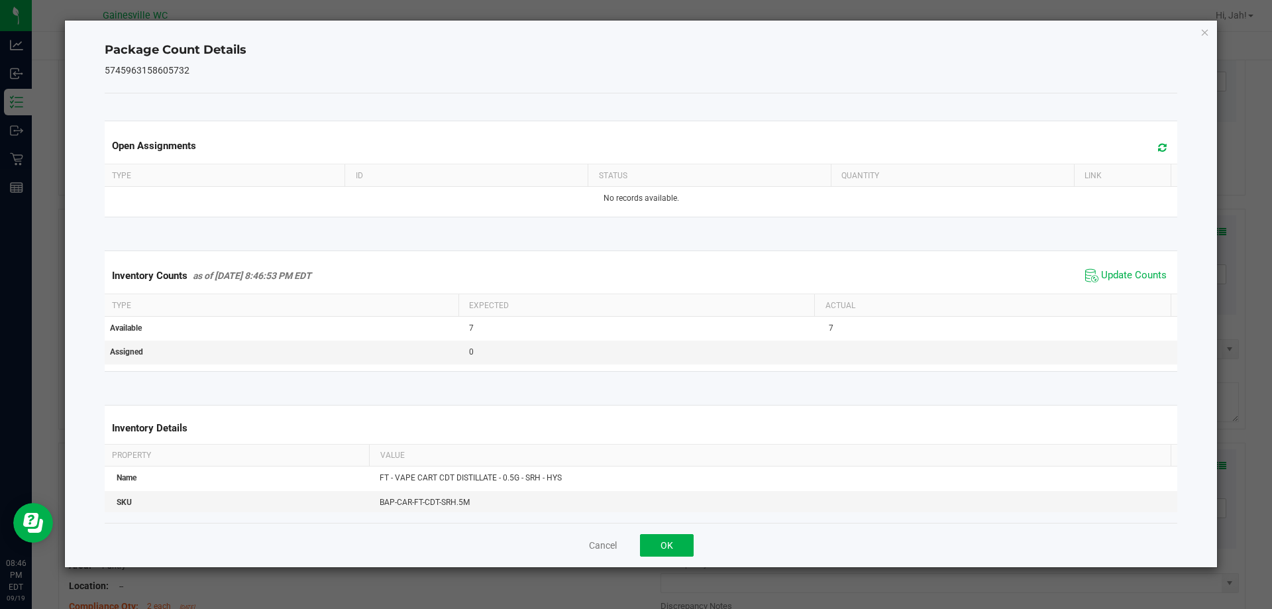
click at [673, 560] on div "Cancel OK" at bounding box center [641, 545] width 1073 height 44
click at [671, 557] on div "Cancel OK" at bounding box center [641, 545] width 1073 height 44
click at [671, 545] on button "OK" at bounding box center [667, 545] width 54 height 23
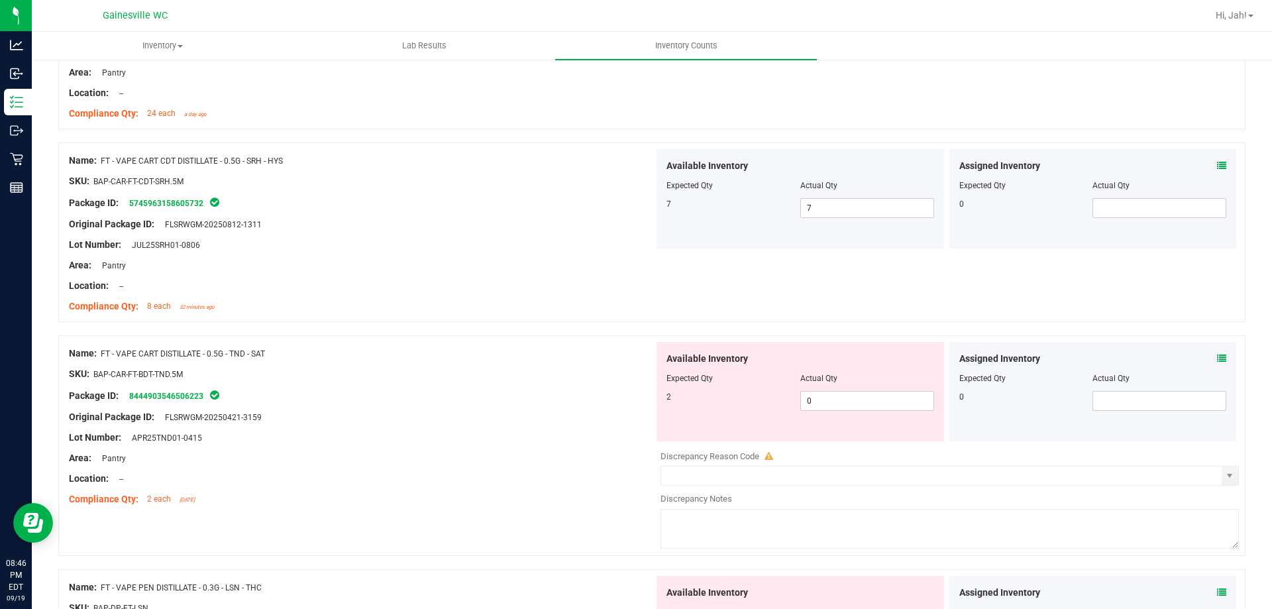
scroll to position [1723, 0]
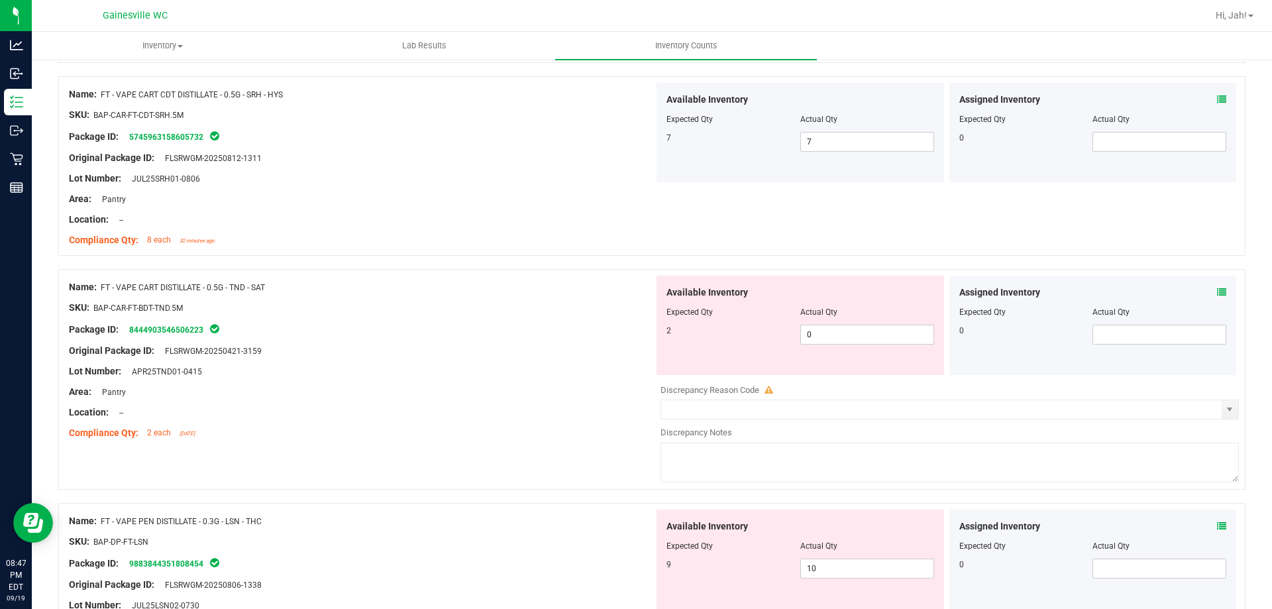
click at [1217, 295] on icon at bounding box center [1221, 292] width 9 height 9
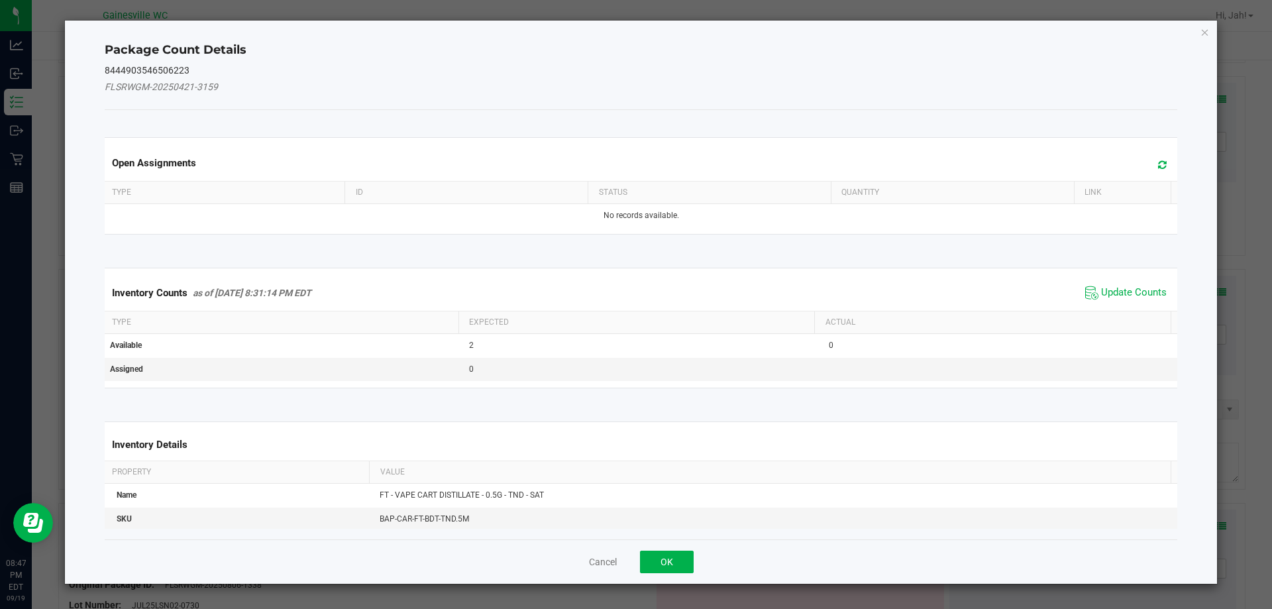
click at [1121, 283] on span "Update Counts" at bounding box center [1126, 293] width 88 height 20
click at [1117, 286] on div "Inventory Counts as of [DATE] 8:31:14 PM EDT Update Counts" at bounding box center [641, 292] width 1079 height 34
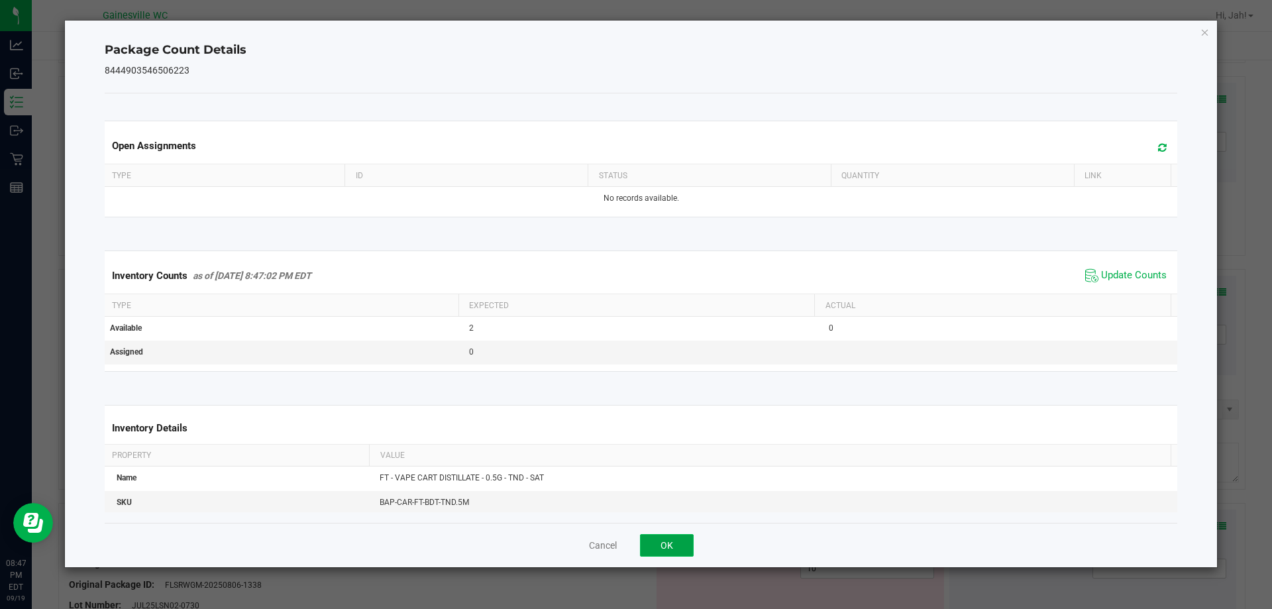
click at [666, 548] on button "OK" at bounding box center [667, 545] width 54 height 23
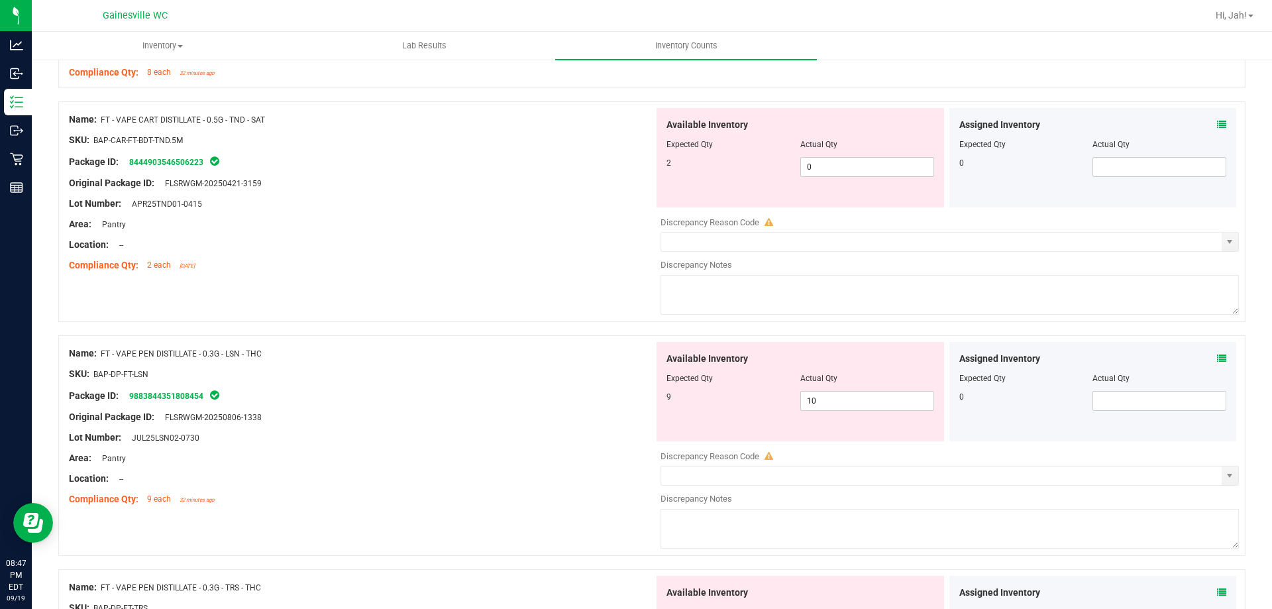
scroll to position [1922, 0]
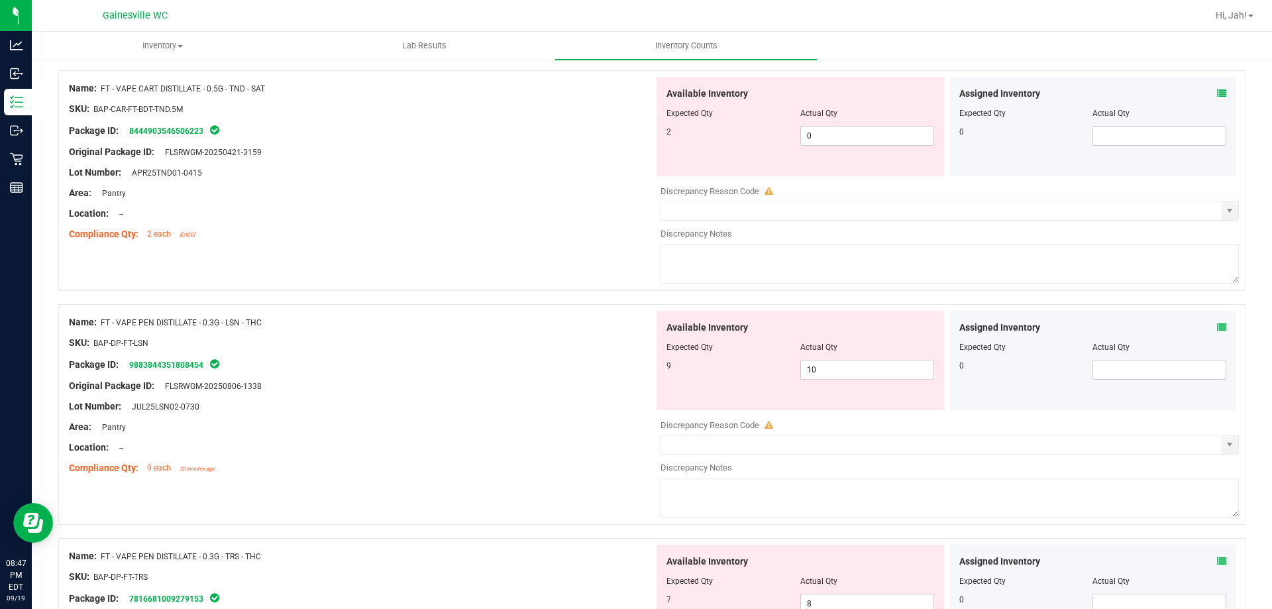
click at [1217, 326] on icon at bounding box center [1221, 327] width 9 height 9
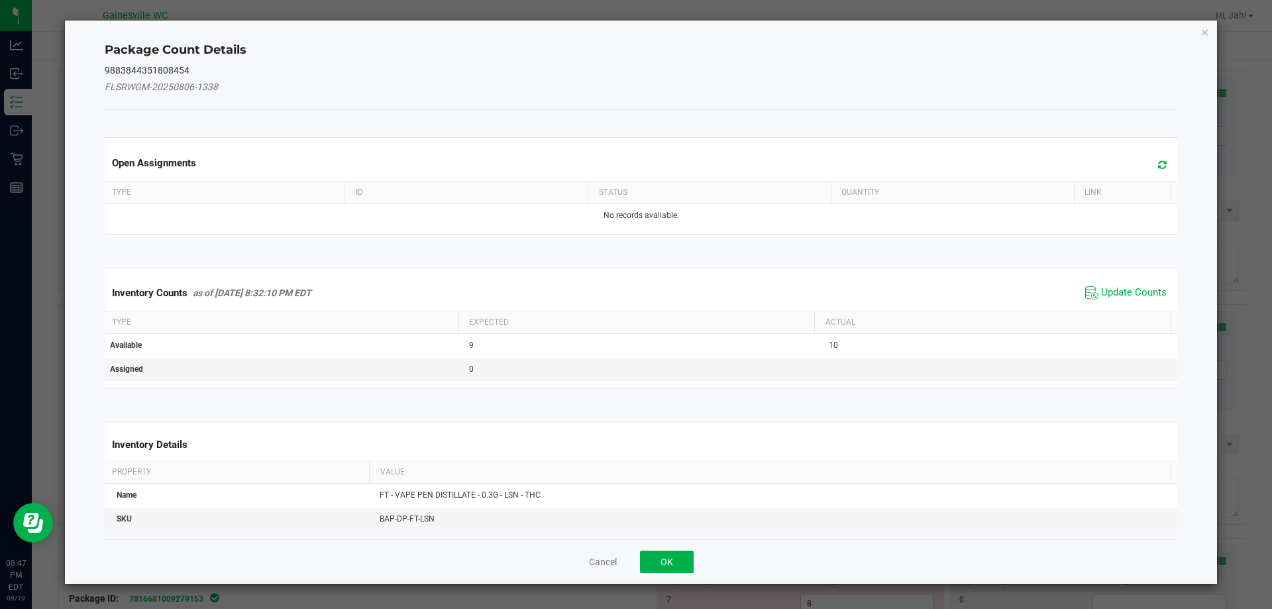
click at [1130, 281] on div "Inventory Counts as of [DATE] 8:32:10 PM EDT Update Counts" at bounding box center [641, 293] width 1079 height 36
click at [1132, 282] on div "Inventory Counts as of [DATE] 8:32:10 PM EDT Update Counts" at bounding box center [641, 293] width 1079 height 36
click at [1135, 286] on span "Update Counts" at bounding box center [1134, 292] width 66 height 13
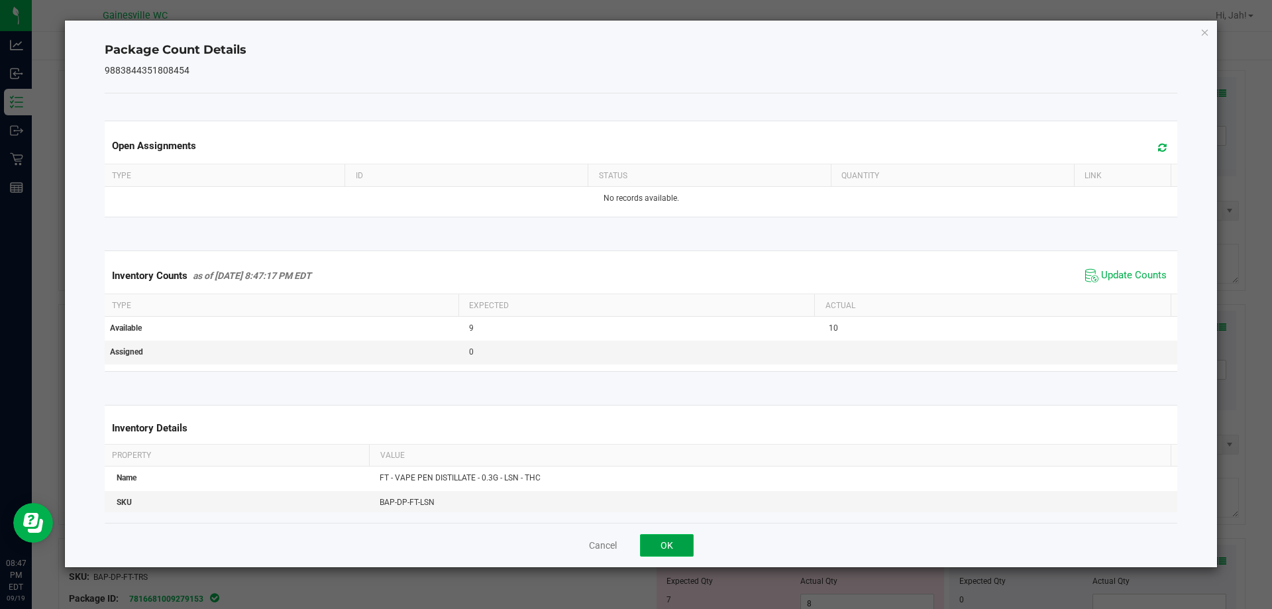
click at [653, 545] on button "OK" at bounding box center [667, 545] width 54 height 23
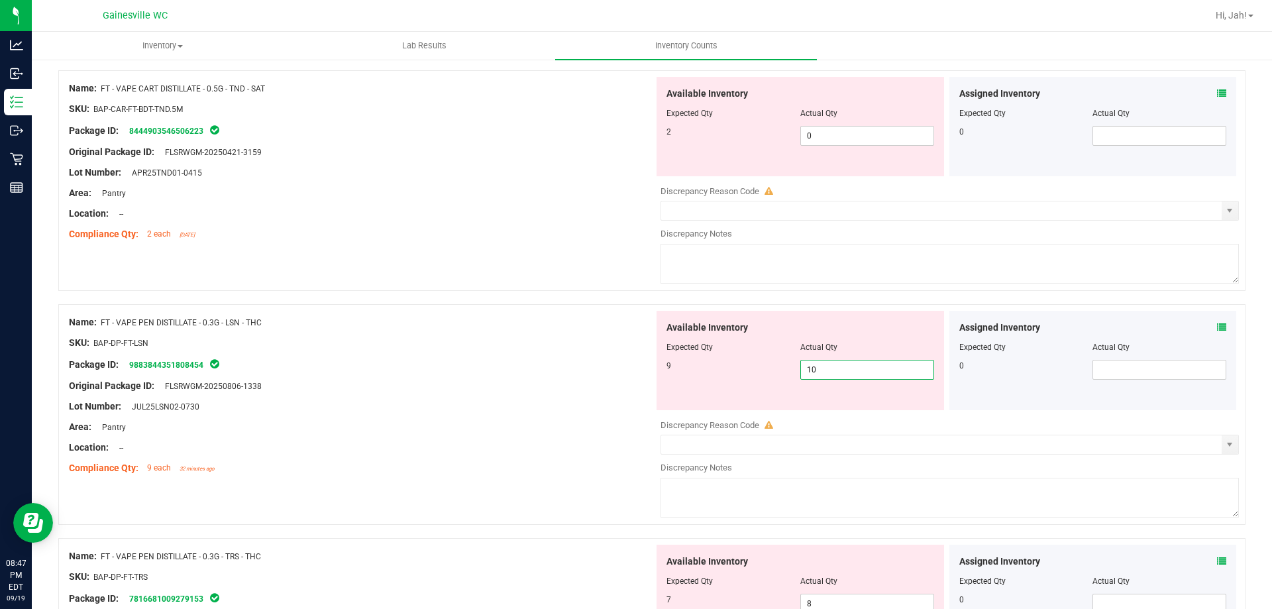
drag, startPoint x: 842, startPoint y: 376, endPoint x: 770, endPoint y: 375, distance: 72.2
click at [771, 375] on div "9 10 10" at bounding box center [801, 370] width 268 height 20
type input "9"
click at [569, 421] on div "Area: Pantry" at bounding box center [361, 427] width 585 height 14
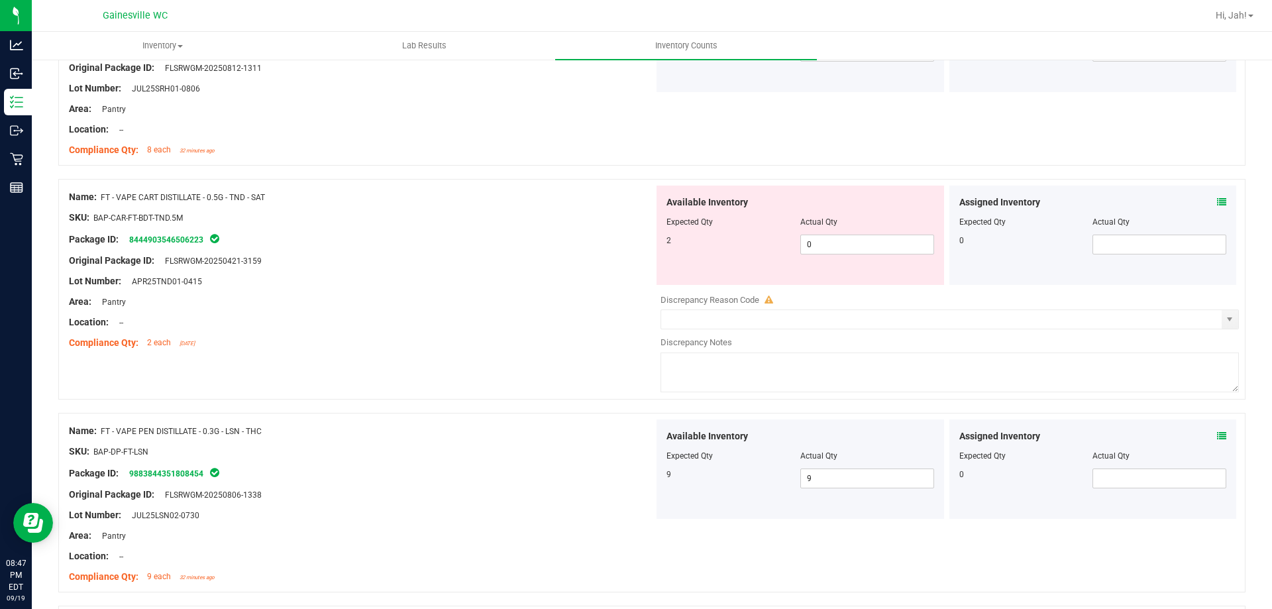
scroll to position [1789, 0]
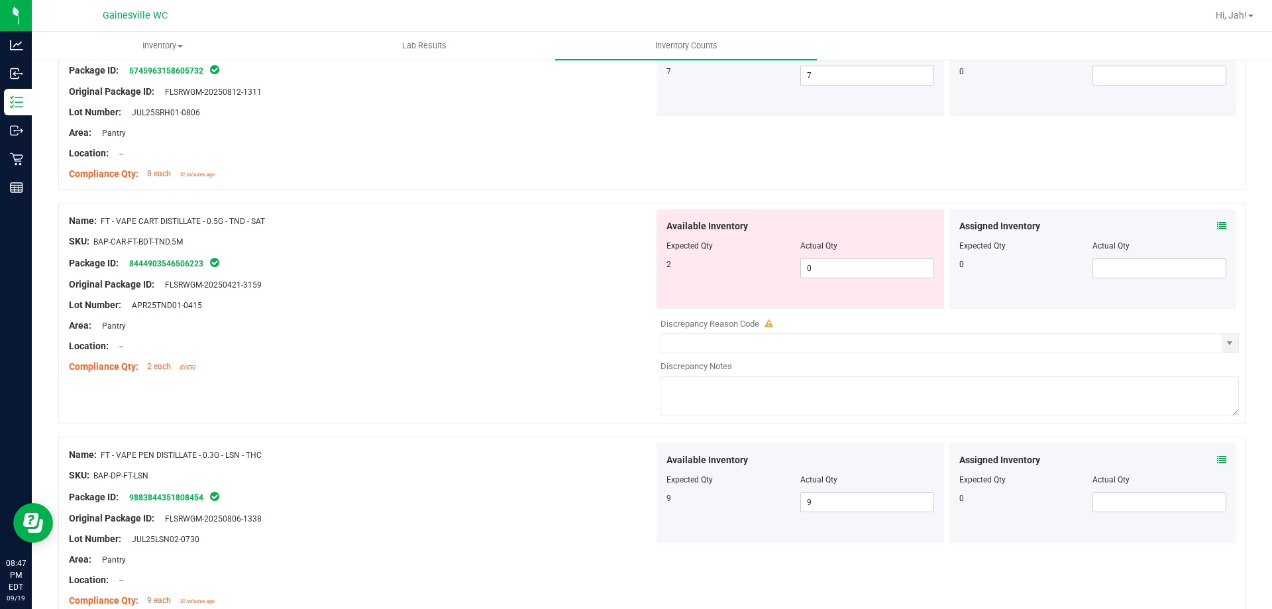
click at [550, 314] on div at bounding box center [361, 315] width 585 height 7
drag, startPoint x: 853, startPoint y: 256, endPoint x: 750, endPoint y: 274, distance: 104.3
click at [750, 274] on div "Available Inventory Expected Qty Actual Qty 2 0 0" at bounding box center [801, 258] width 288 height 99
drag, startPoint x: 816, startPoint y: 262, endPoint x: 645, endPoint y: 276, distance: 171.6
click at [657, 276] on div "Available Inventory Expected Qty Actual Qty 2 0 0" at bounding box center [801, 258] width 288 height 99
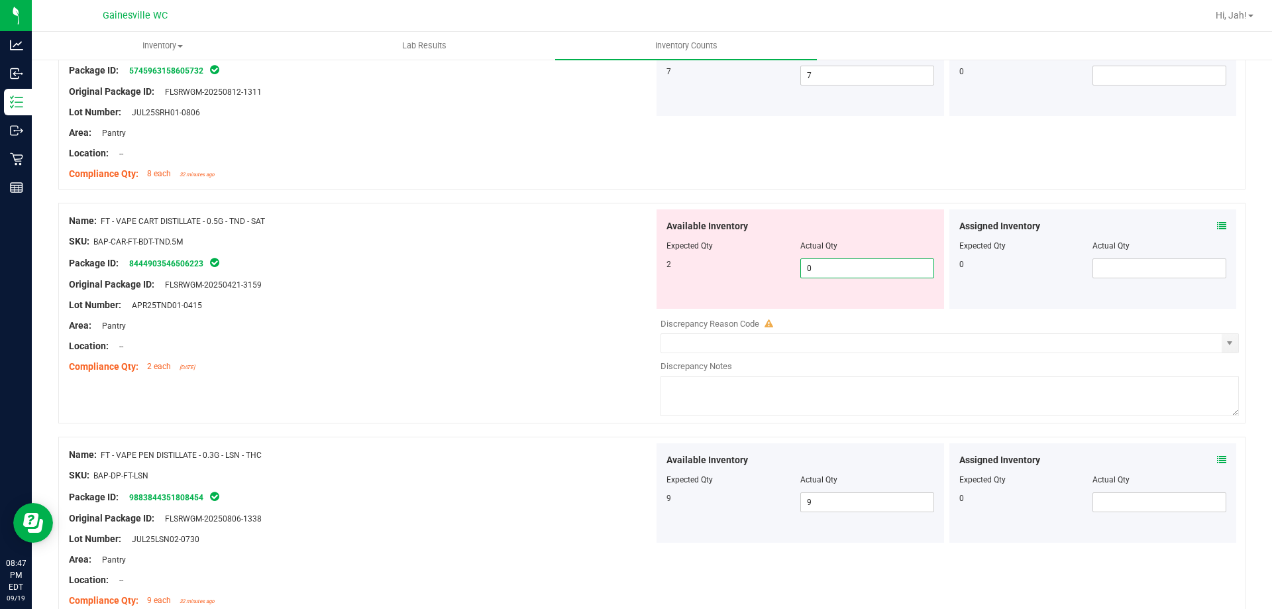
type input "2"
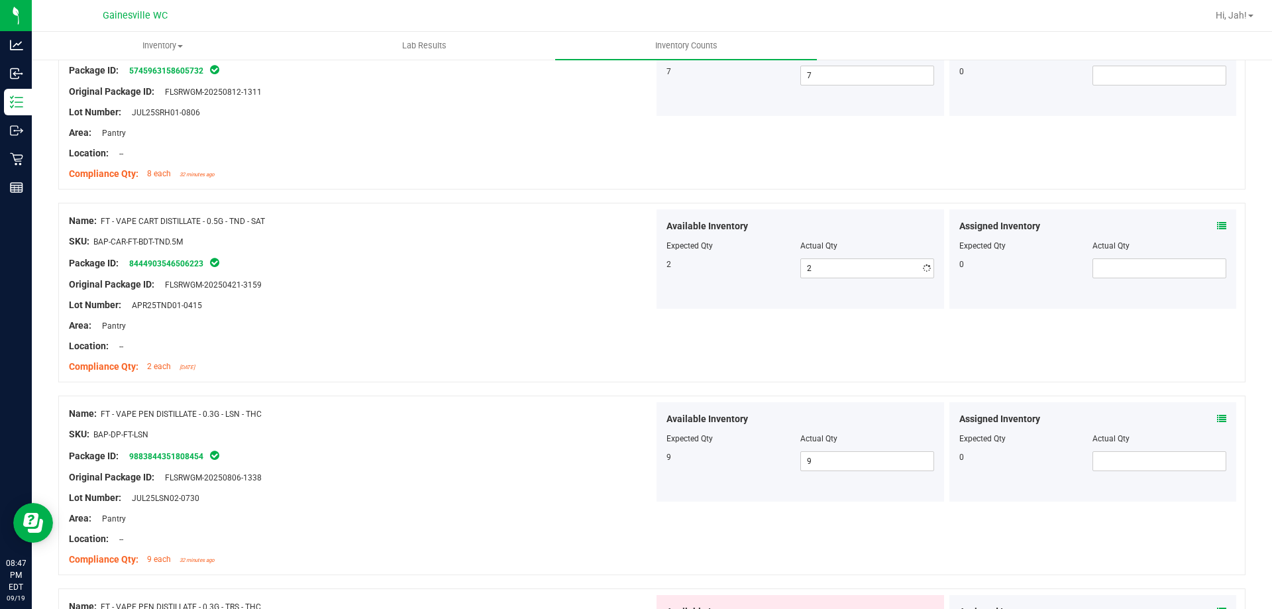
click at [527, 305] on div "Lot Number: APR25TND01-0415" at bounding box center [361, 305] width 585 height 14
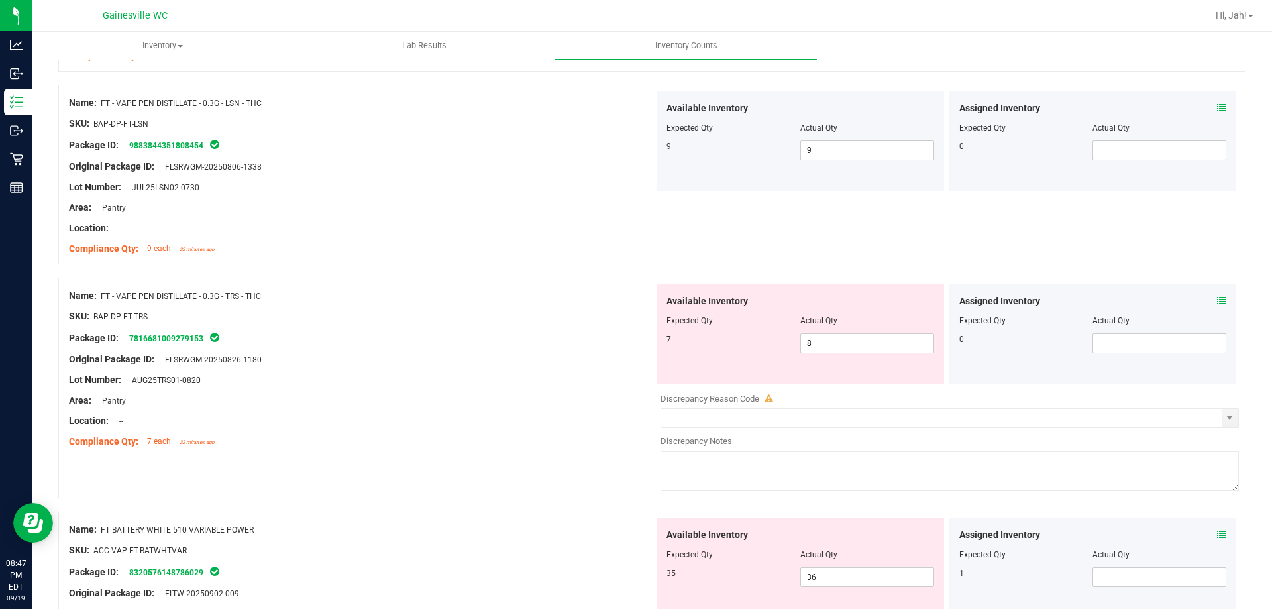
scroll to position [2120, 0]
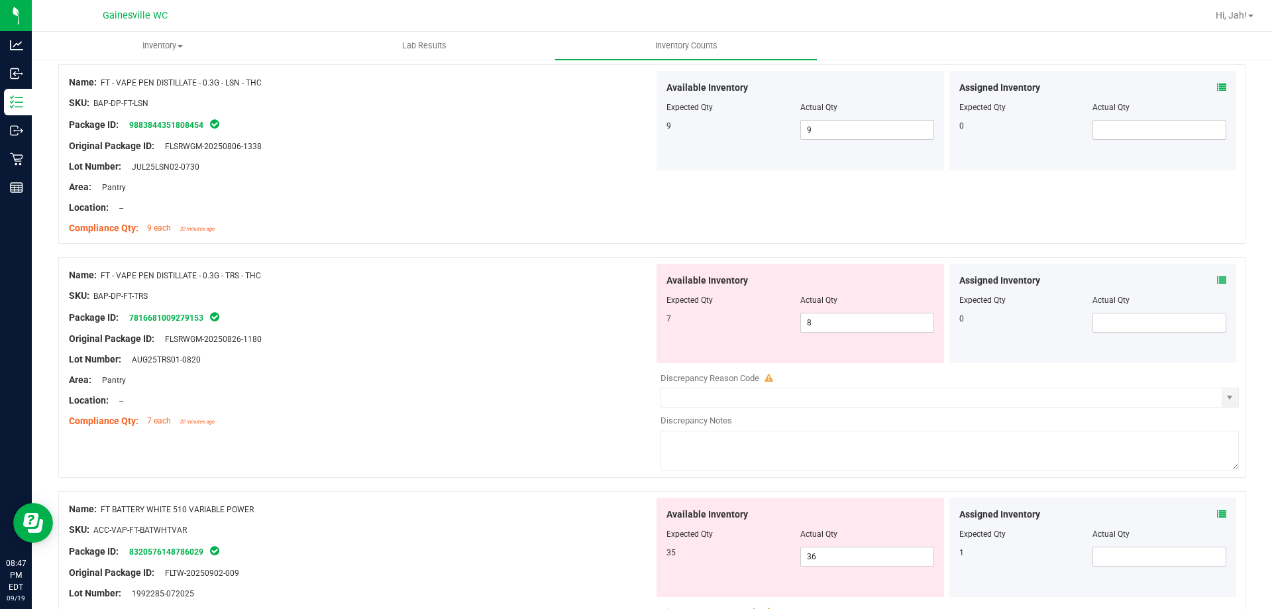
click at [1212, 270] on div "Assigned Inventory Expected Qty Actual Qty 0" at bounding box center [1094, 313] width 288 height 99
click at [1217, 274] on span at bounding box center [1221, 281] width 9 height 14
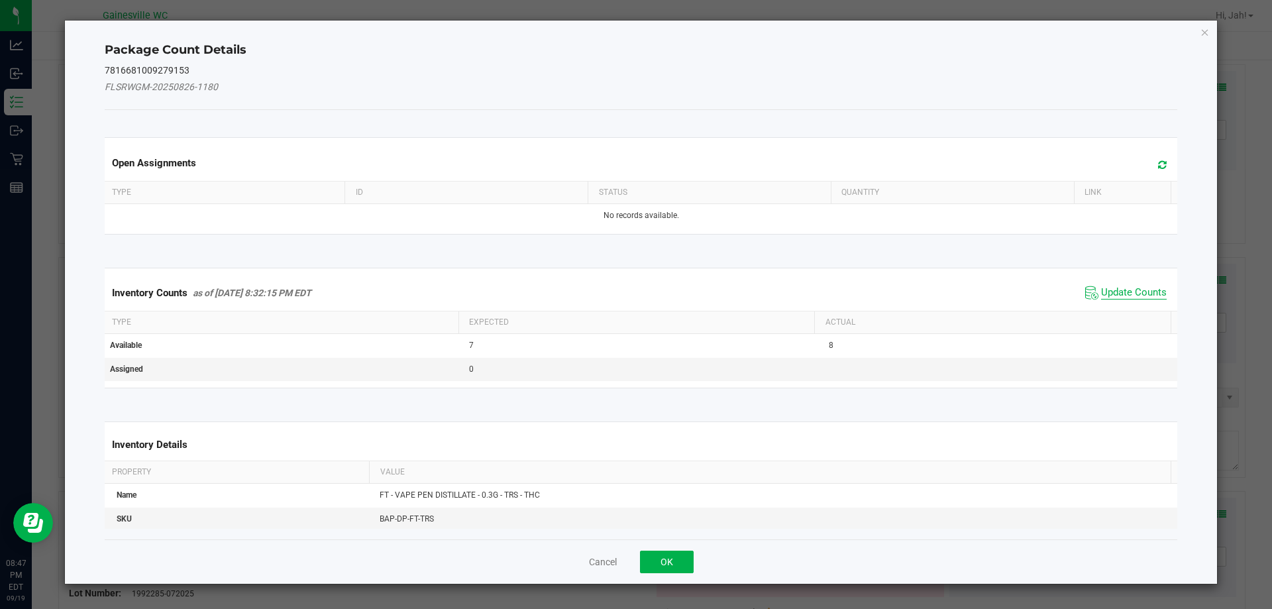
click at [1117, 293] on span "Update Counts" at bounding box center [1134, 292] width 66 height 13
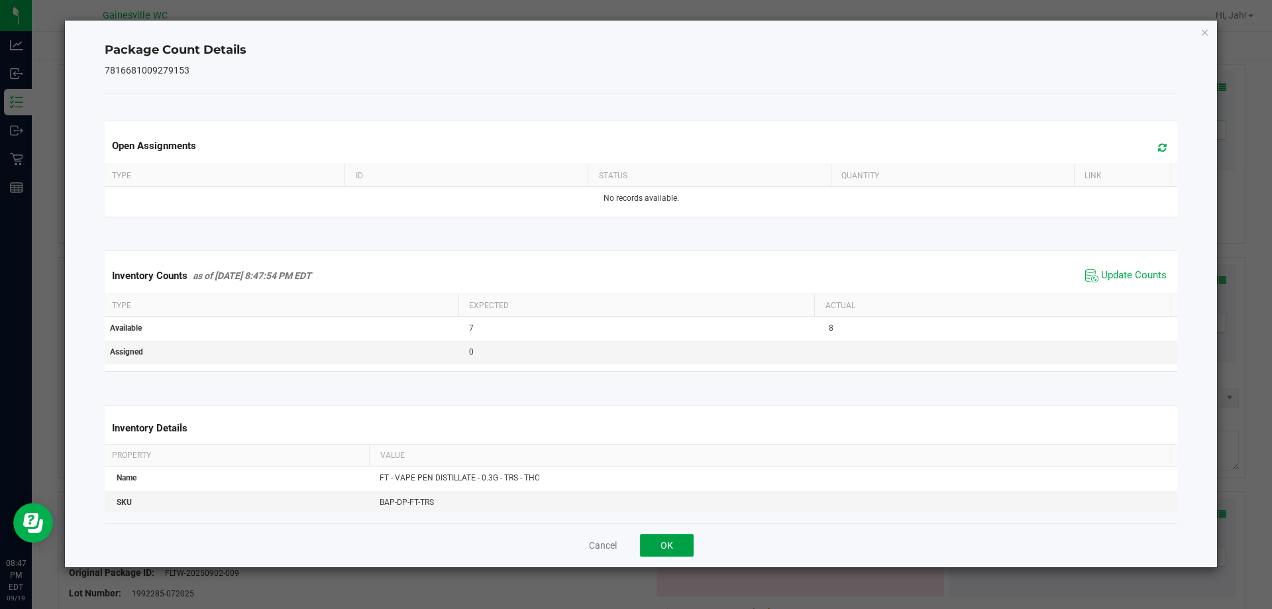
click at [653, 540] on button "OK" at bounding box center [667, 545] width 54 height 23
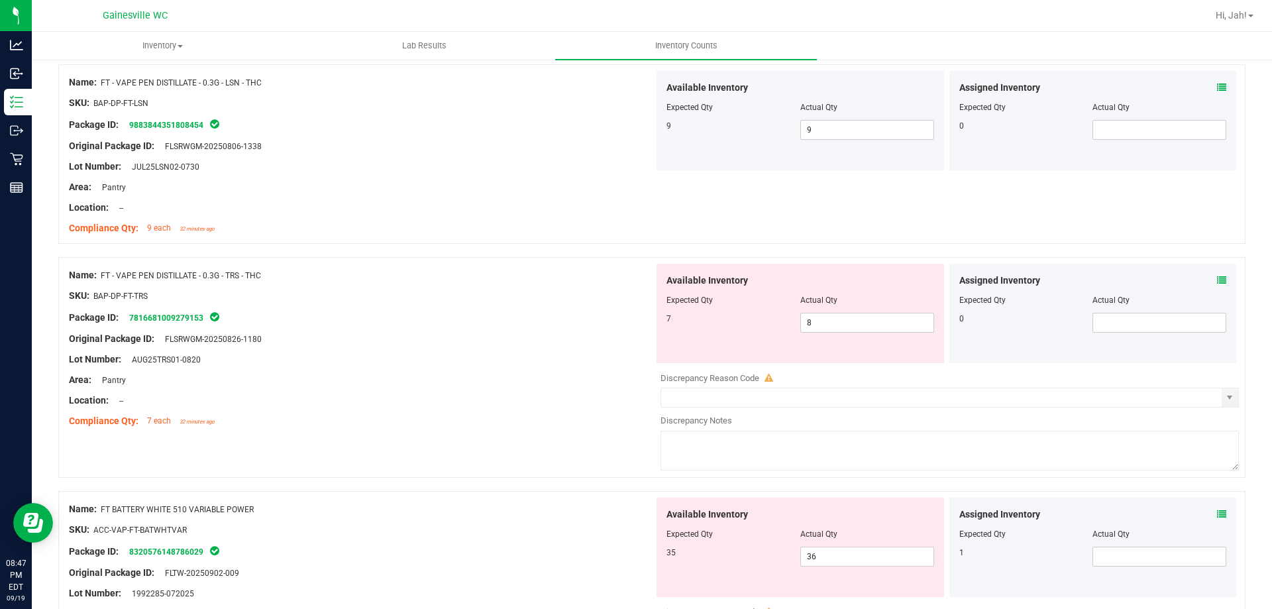
click at [601, 373] on div "Area: Pantry" at bounding box center [361, 380] width 585 height 14
drag, startPoint x: 881, startPoint y: 319, endPoint x: 773, endPoint y: 319, distance: 108.7
click at [773, 319] on div "7 8 8" at bounding box center [801, 323] width 268 height 20
type input "7"
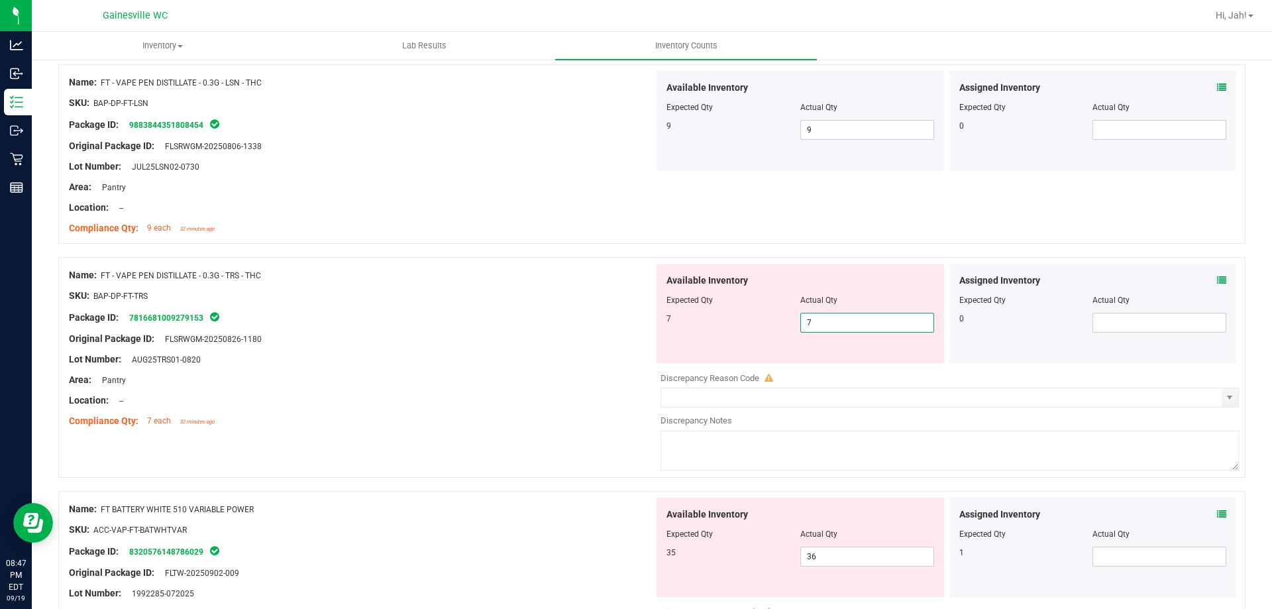
click at [588, 289] on div "SKU: BAP-DP-FT-TRS" at bounding box center [361, 296] width 585 height 14
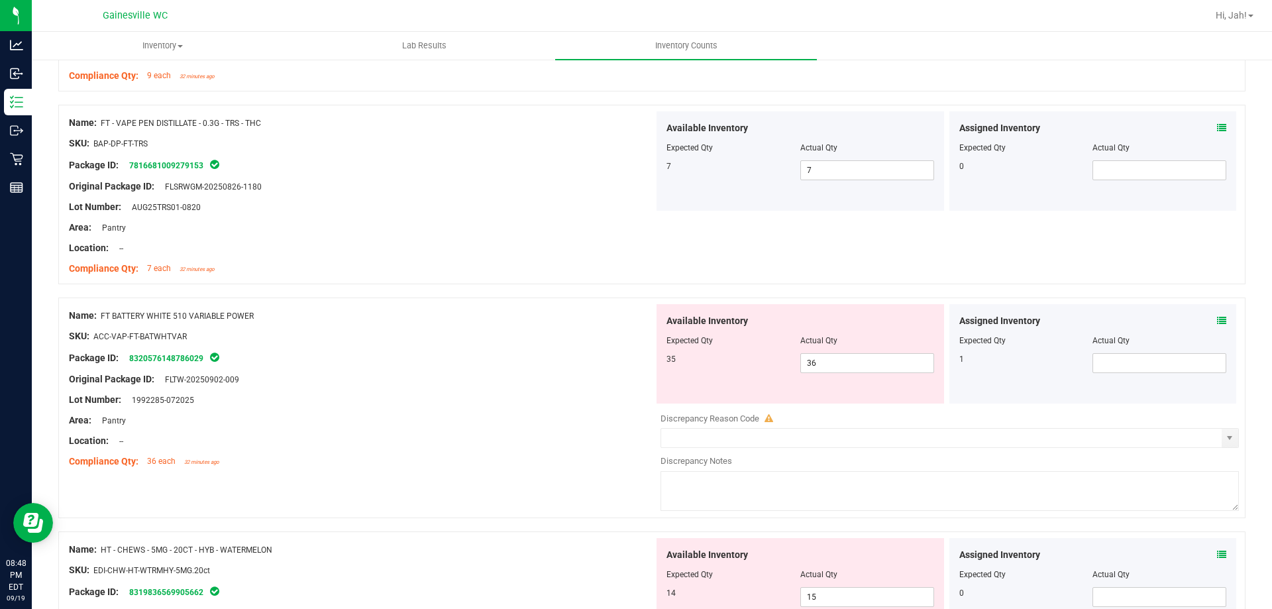
scroll to position [2319, 0]
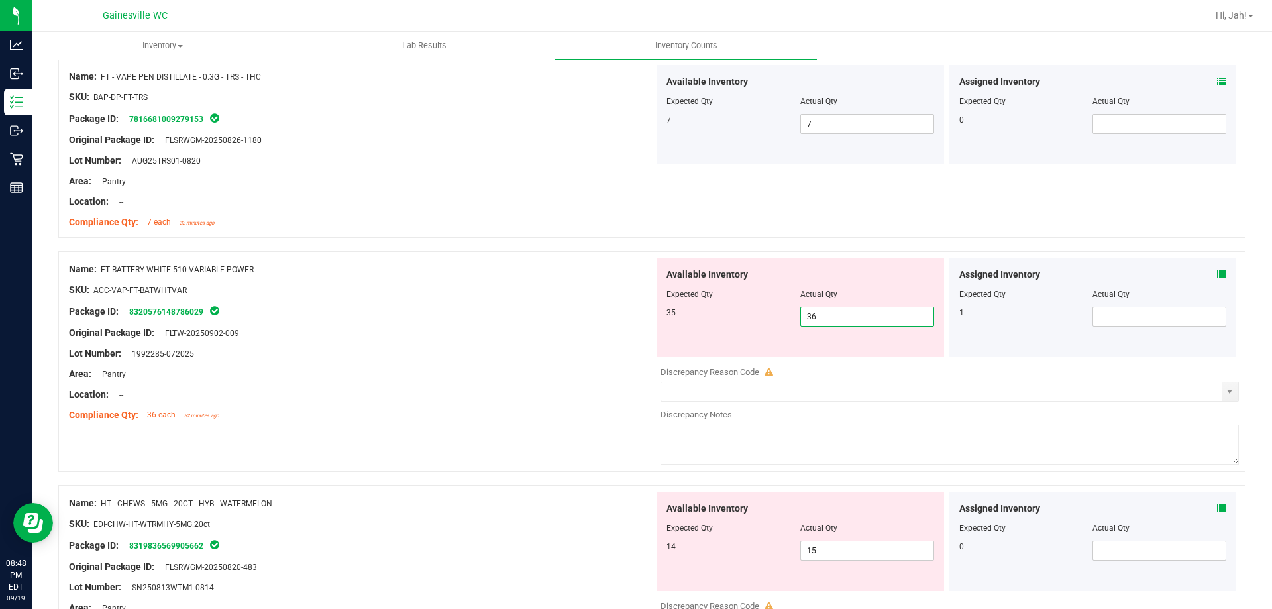
drag, startPoint x: 840, startPoint y: 317, endPoint x: 722, endPoint y: 308, distance: 118.3
click at [734, 312] on div "35 36 36" at bounding box center [801, 317] width 268 height 20
type input "35"
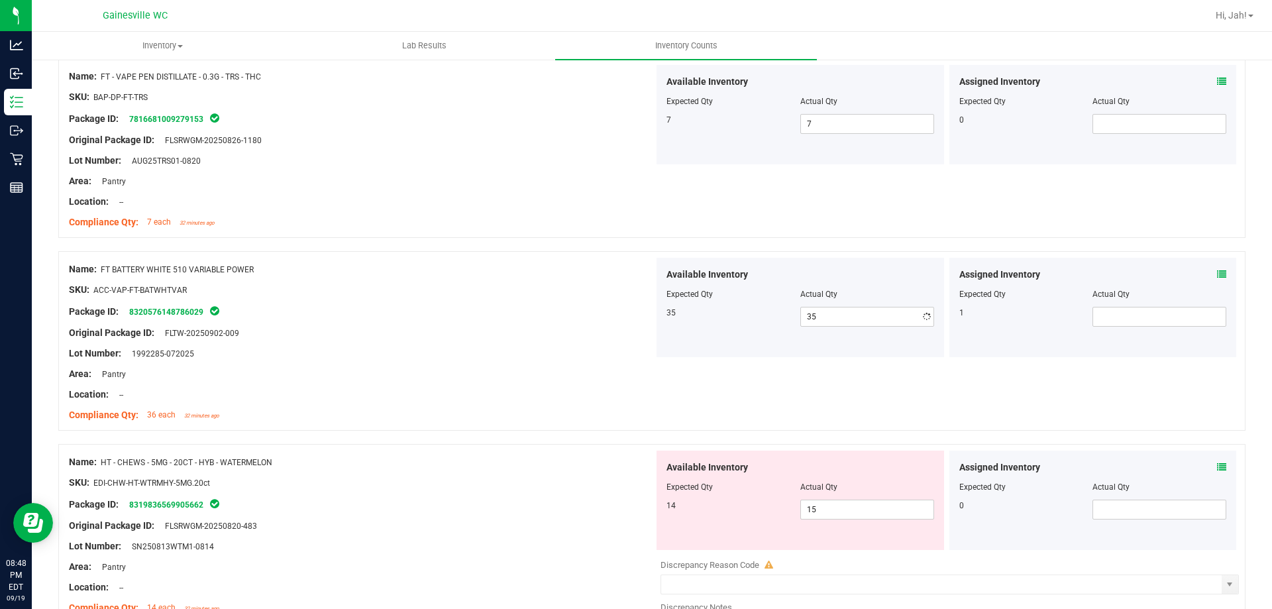
click at [628, 323] on div at bounding box center [361, 322] width 585 height 7
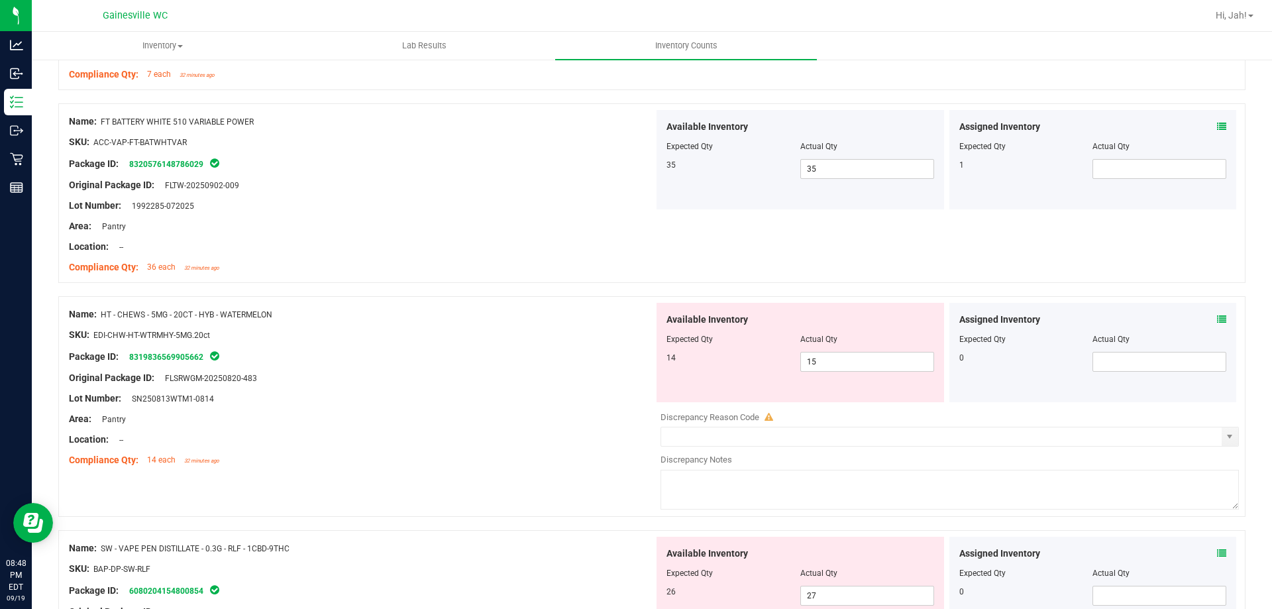
scroll to position [2584, 0]
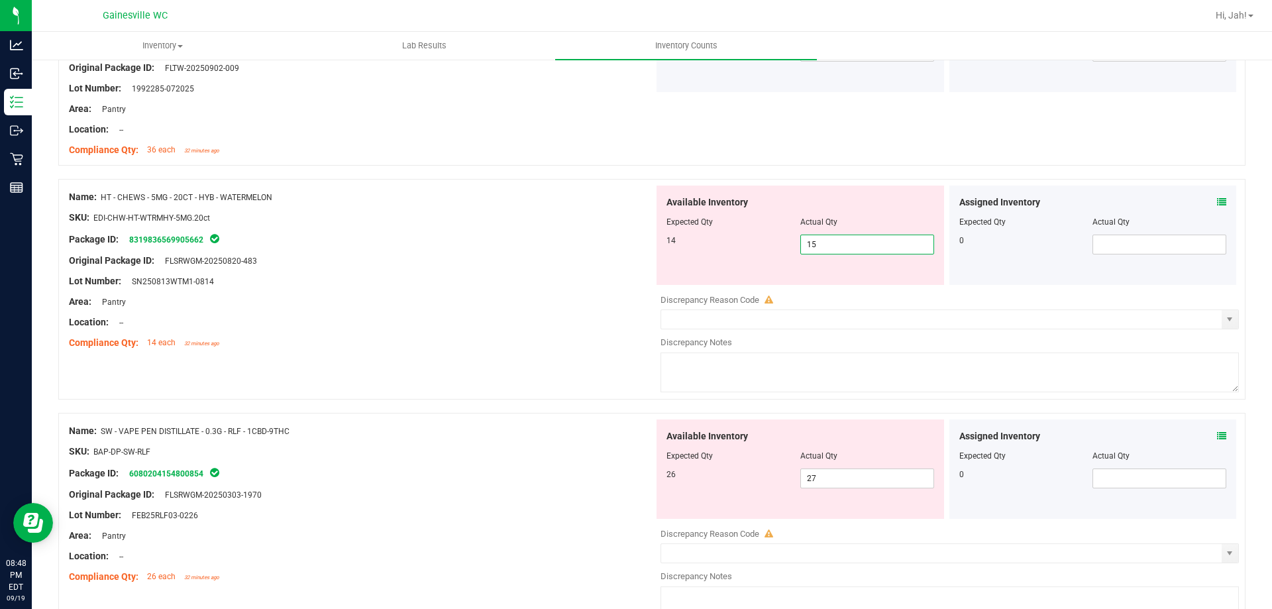
drag, startPoint x: 824, startPoint y: 235, endPoint x: 732, endPoint y: 242, distance: 92.4
click at [759, 239] on div "14 15 15" at bounding box center [801, 245] width 268 height 20
type input "14"
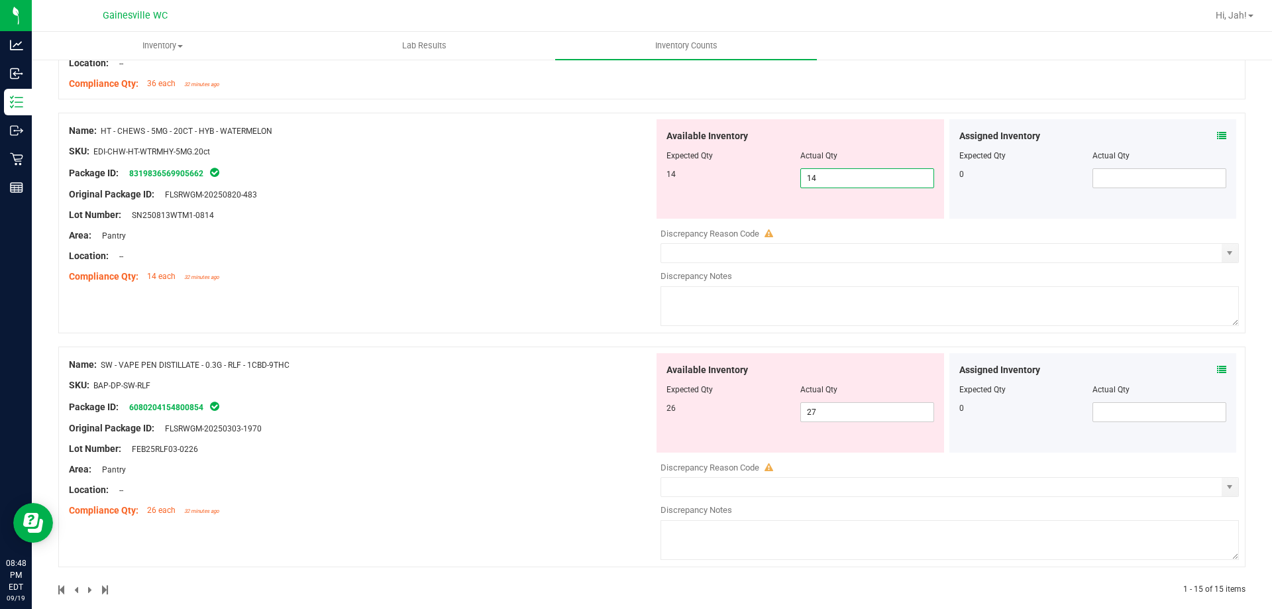
type input "14"
click at [608, 264] on div "Name: HT - CHEWS - 5MG - 20CT - HYB - WATERMELON SKU: EDI-CHW-HT-WTRMHY-5MG.20c…" at bounding box center [361, 203] width 585 height 169
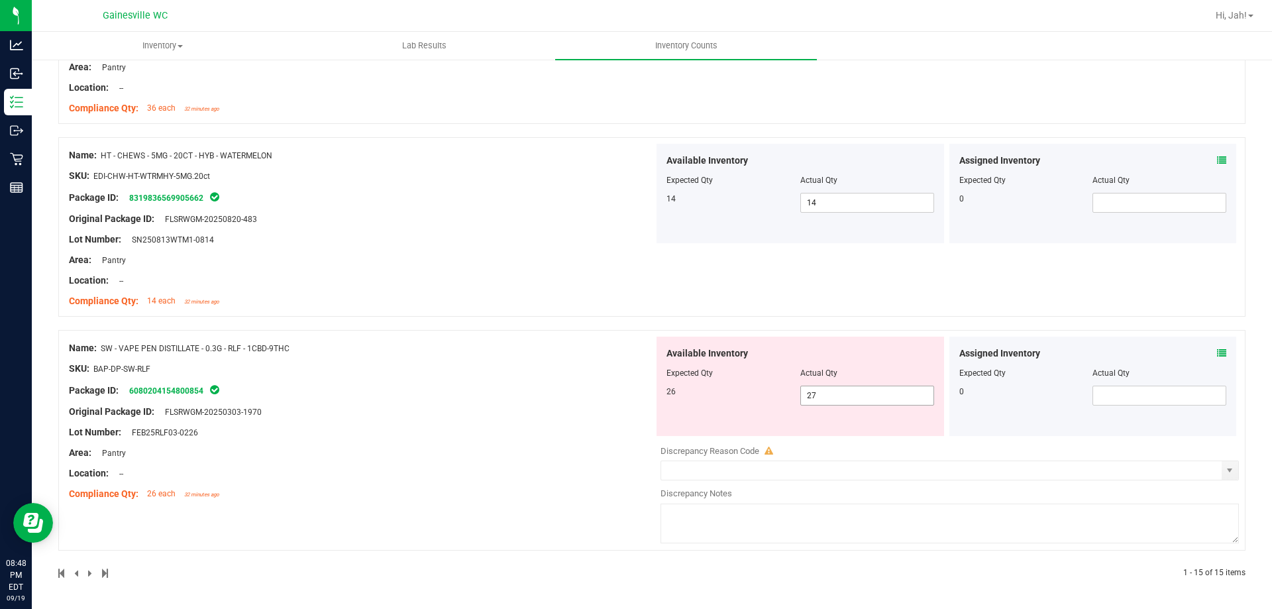
drag, startPoint x: 745, startPoint y: 387, endPoint x: 694, endPoint y: 373, distance: 52.9
click at [700, 376] on div "Available Inventory Expected Qty Actual Qty 26 27 27" at bounding box center [801, 386] width 288 height 99
type input "26"
click at [472, 388] on div "Name: SW - VAPE PEN DISTILLATE - 0.3G - RLF - 1CBD-9THC SKU: BAP-DP-SW-RLF Pack…" at bounding box center [361, 421] width 585 height 169
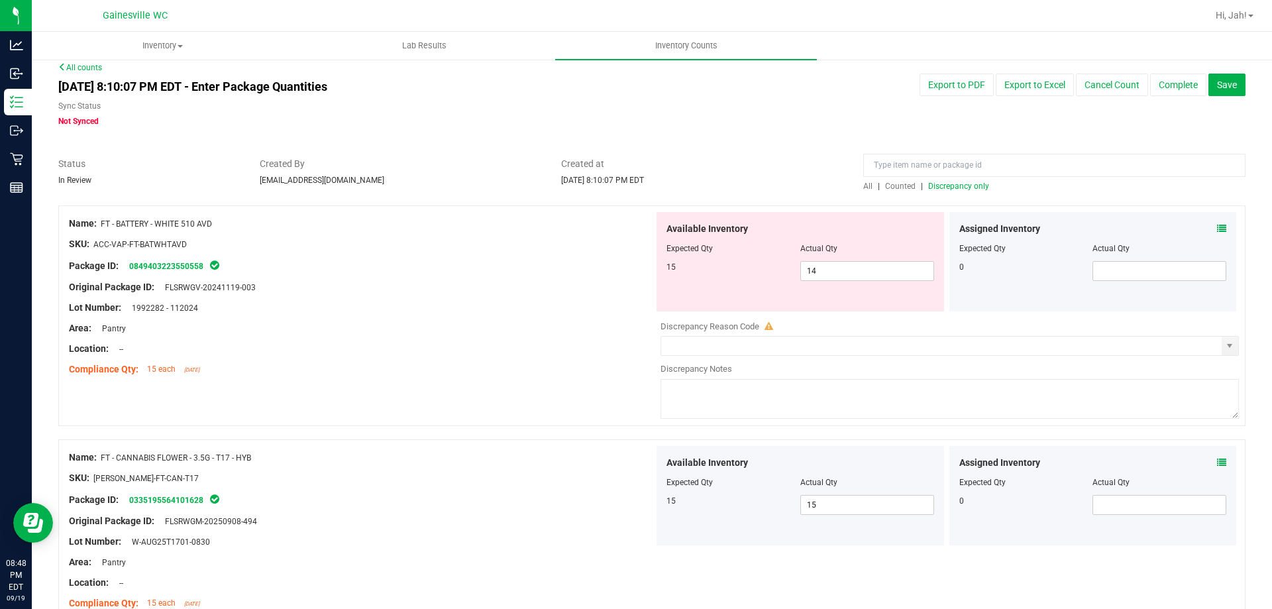
scroll to position [0, 0]
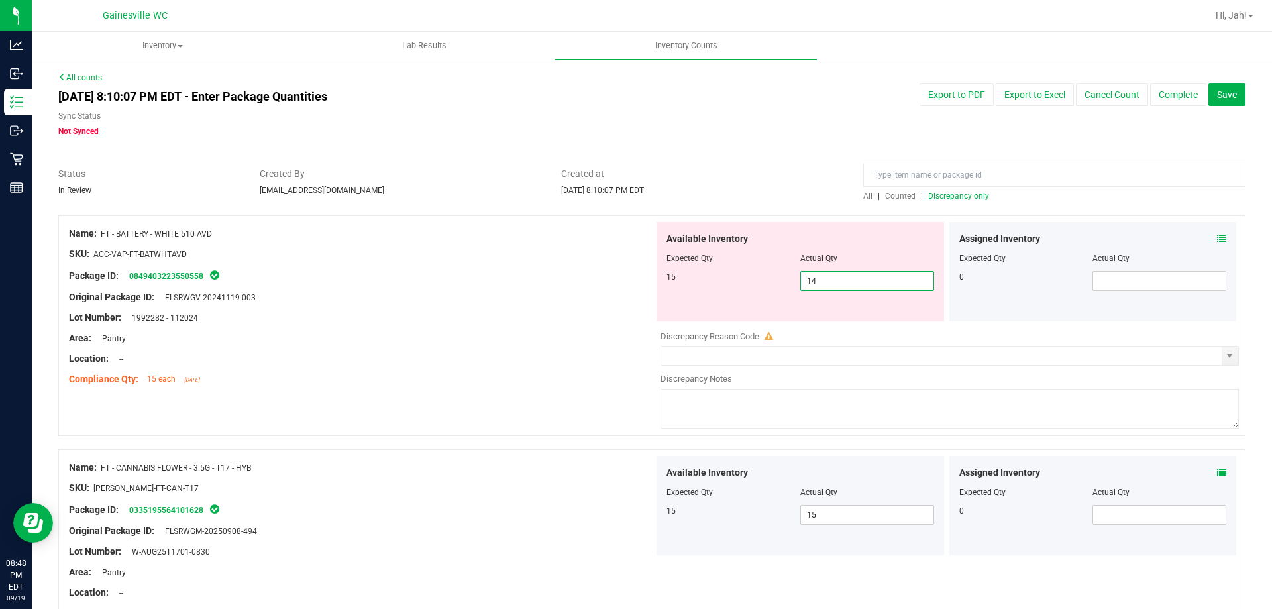
drag, startPoint x: 574, startPoint y: 284, endPoint x: 543, endPoint y: 284, distance: 31.1
click at [544, 284] on div "Name: FT - BATTERY - WHITE 510 AVD SKU: ACC-VAP-FT-BATWHTAVD Package ID: 084940…" at bounding box center [651, 325] width 1187 height 221
drag, startPoint x: 822, startPoint y: 280, endPoint x: 789, endPoint y: 276, distance: 33.3
click at [789, 276] on div "15 14 14" at bounding box center [801, 281] width 268 height 20
type input "15"
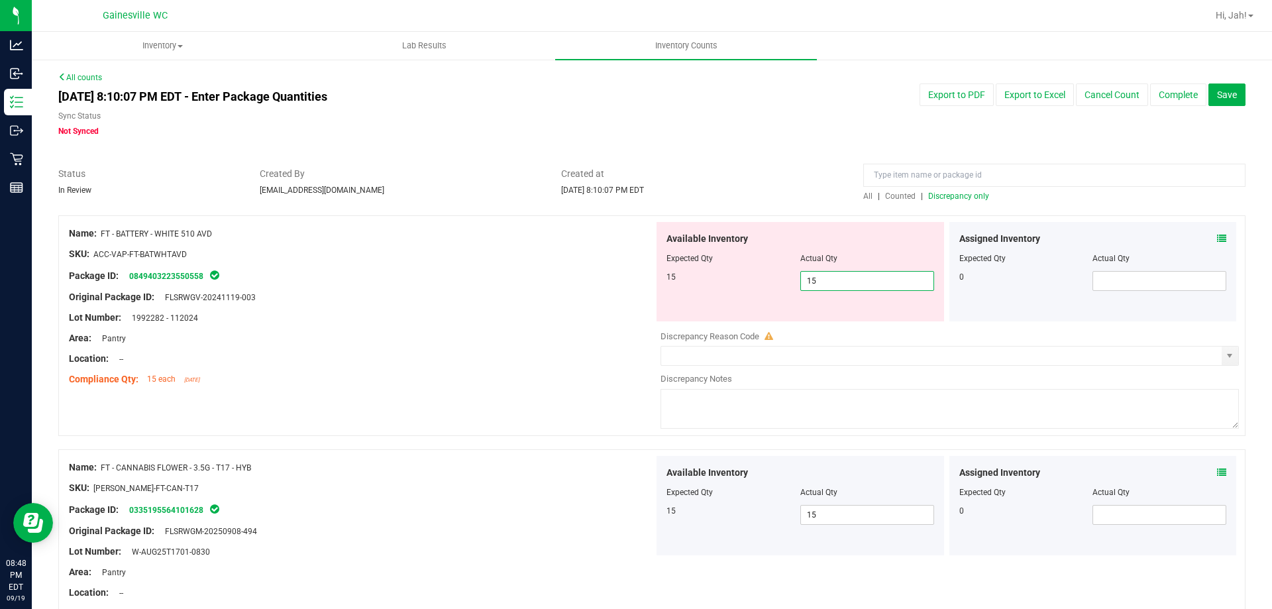
type input "15"
click at [392, 306] on div at bounding box center [361, 307] width 585 height 7
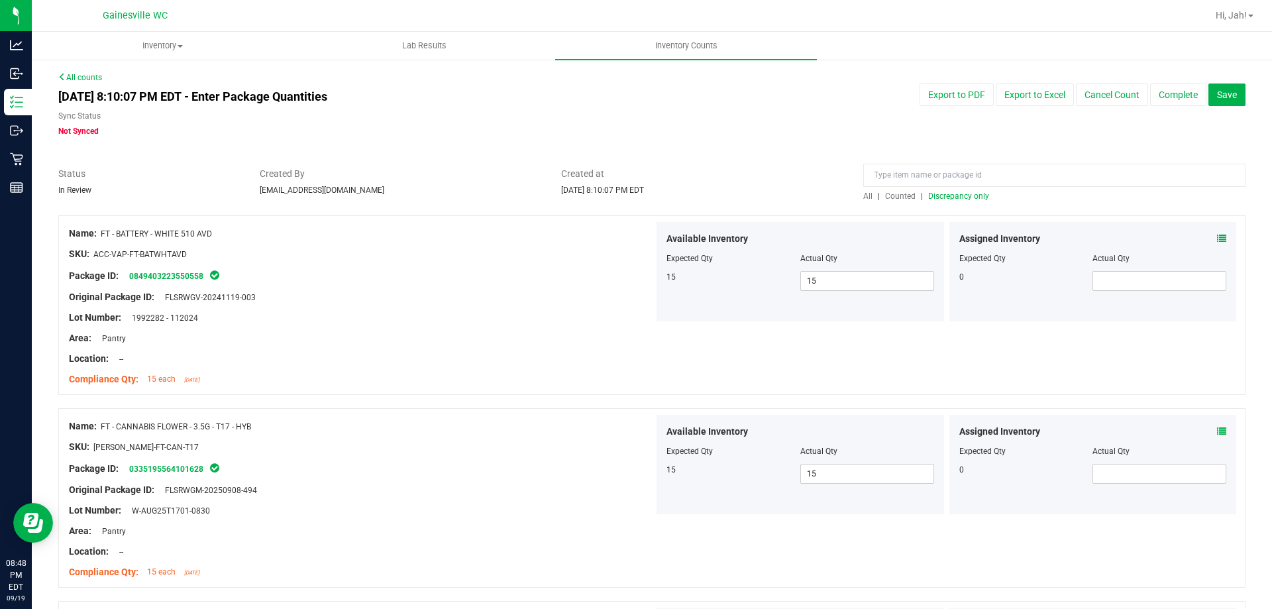
click at [938, 201] on div "All | Counted | Discrepancy only" at bounding box center [1054, 196] width 382 height 12
click at [939, 197] on span "Discrepancy only" at bounding box center [958, 195] width 61 height 9
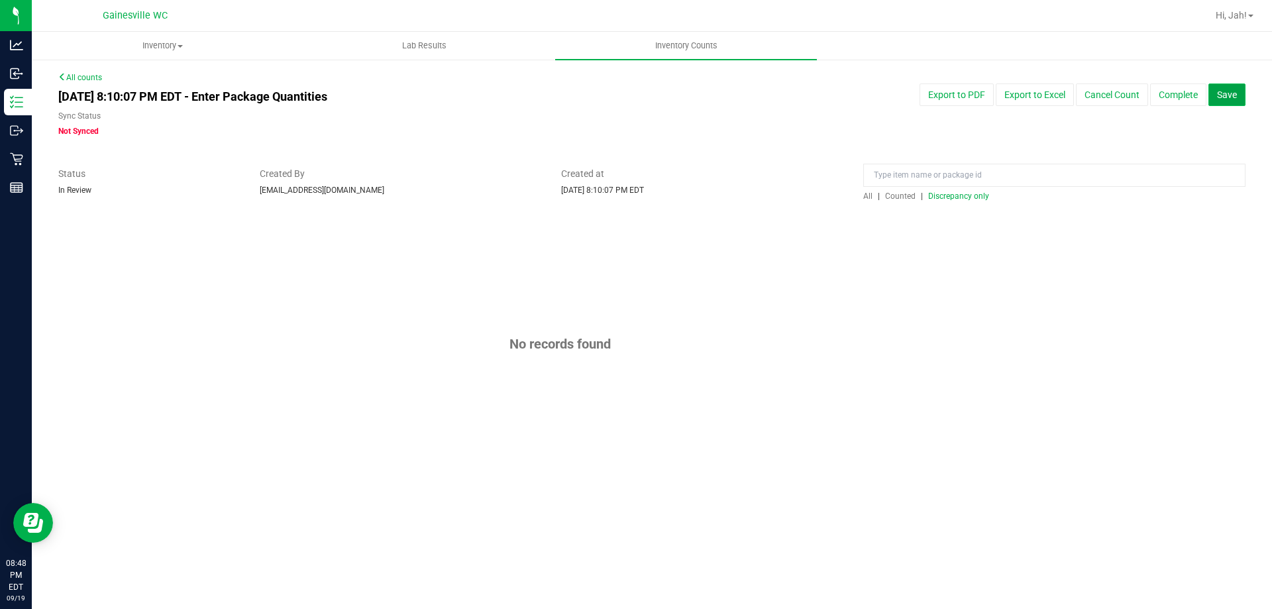
click at [1227, 97] on span "Save" at bounding box center [1227, 94] width 20 height 11
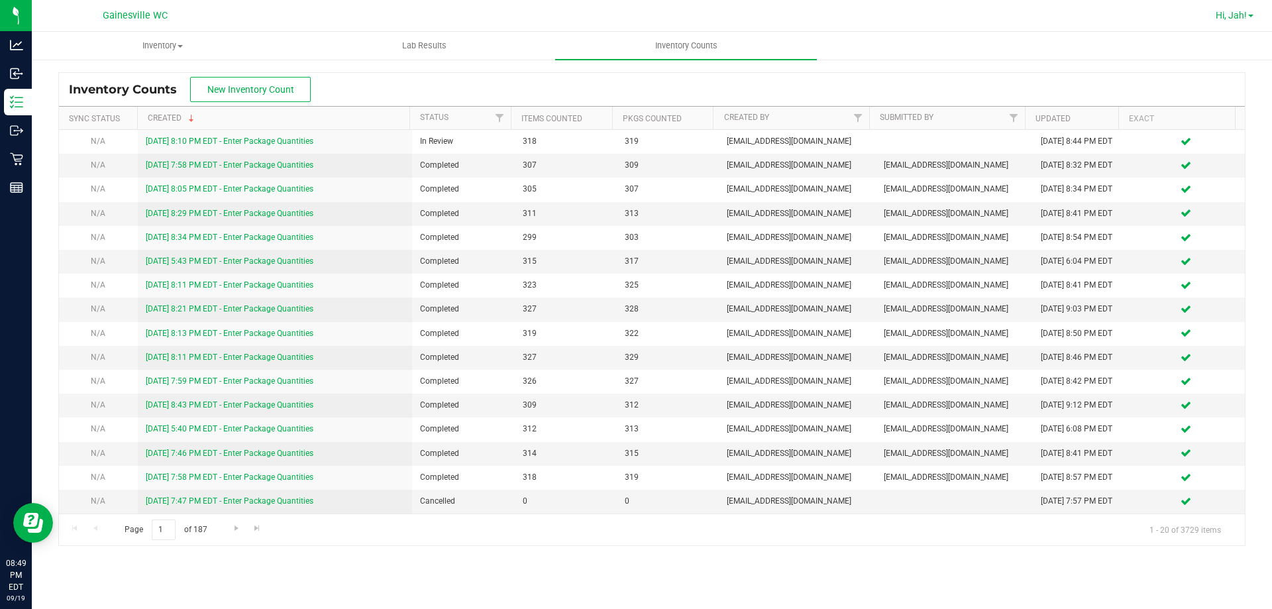
click at [1230, 13] on span "Hi, Jah!" at bounding box center [1231, 15] width 31 height 11
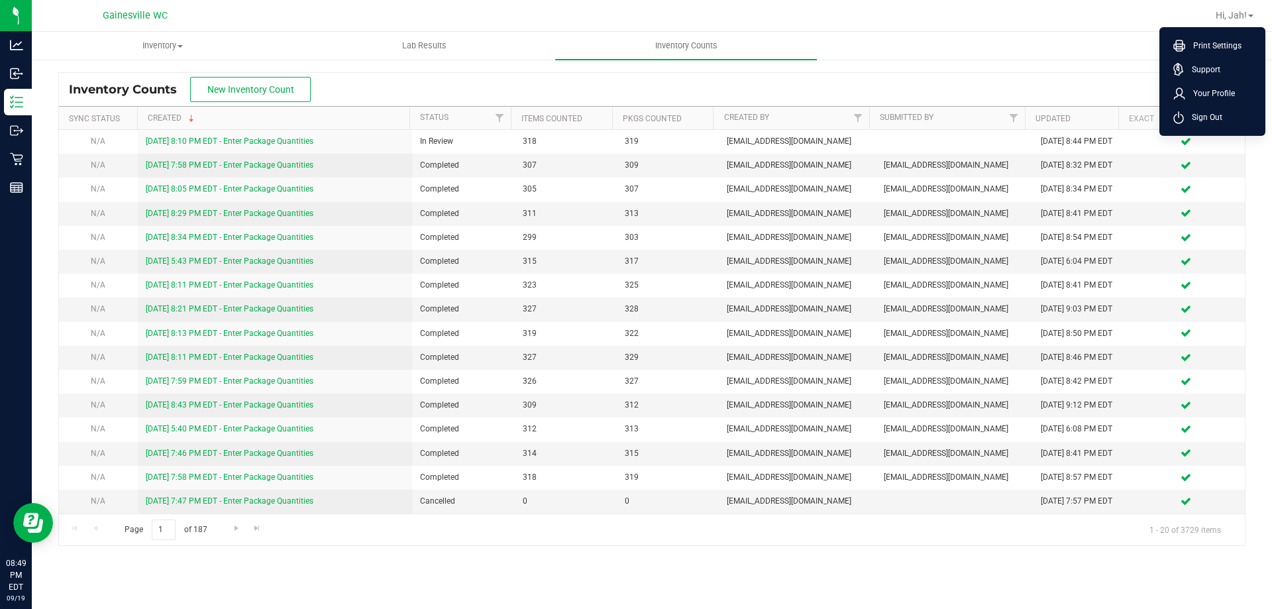
click at [490, 85] on div "Inventory Counts New Inventory Count" at bounding box center [652, 89] width 1186 height 33
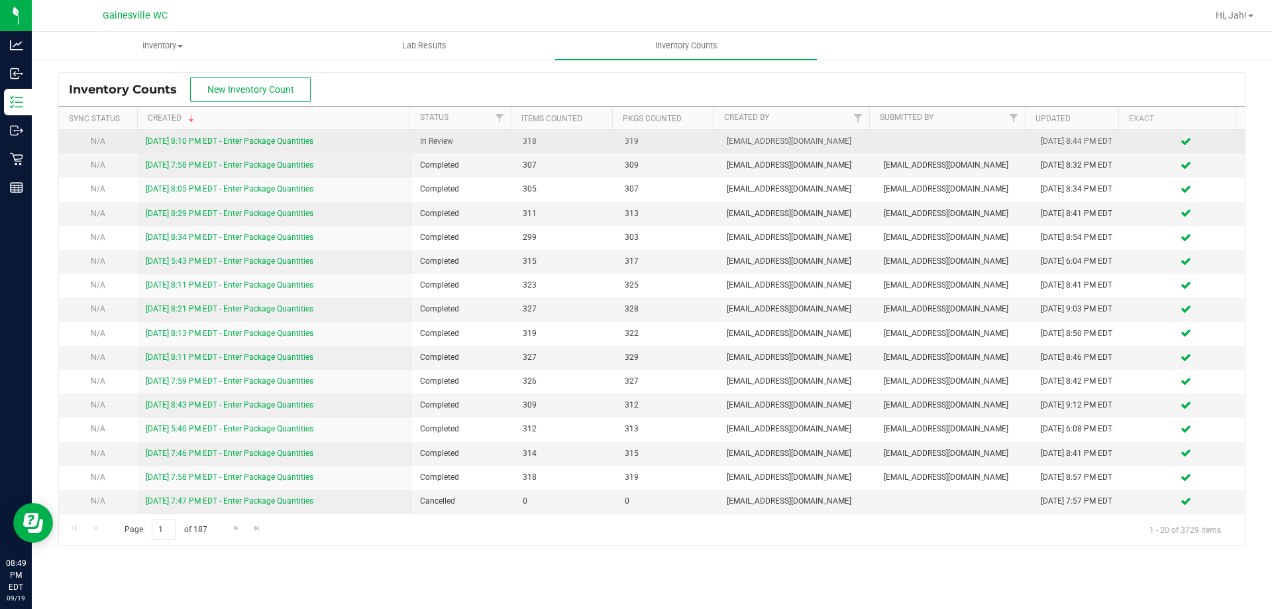
click at [170, 142] on link "[DATE] 8:10 PM EDT - Enter Package Quantities" at bounding box center [230, 141] width 168 height 9
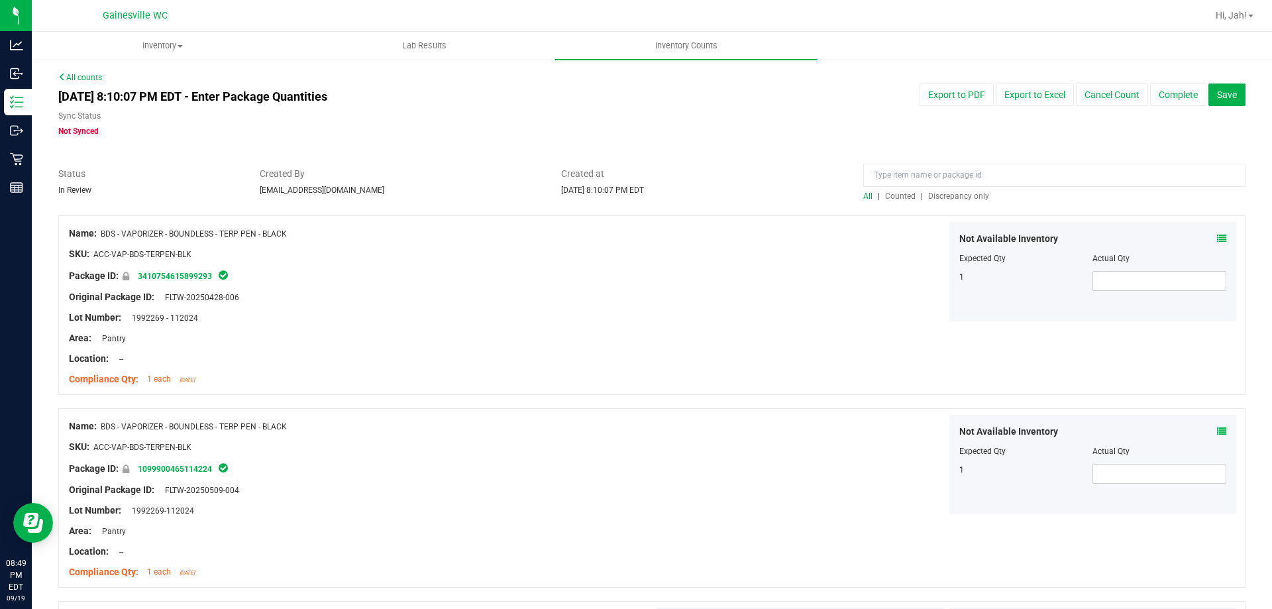
click at [946, 195] on span "Discrepancy only" at bounding box center [958, 195] width 61 height 9
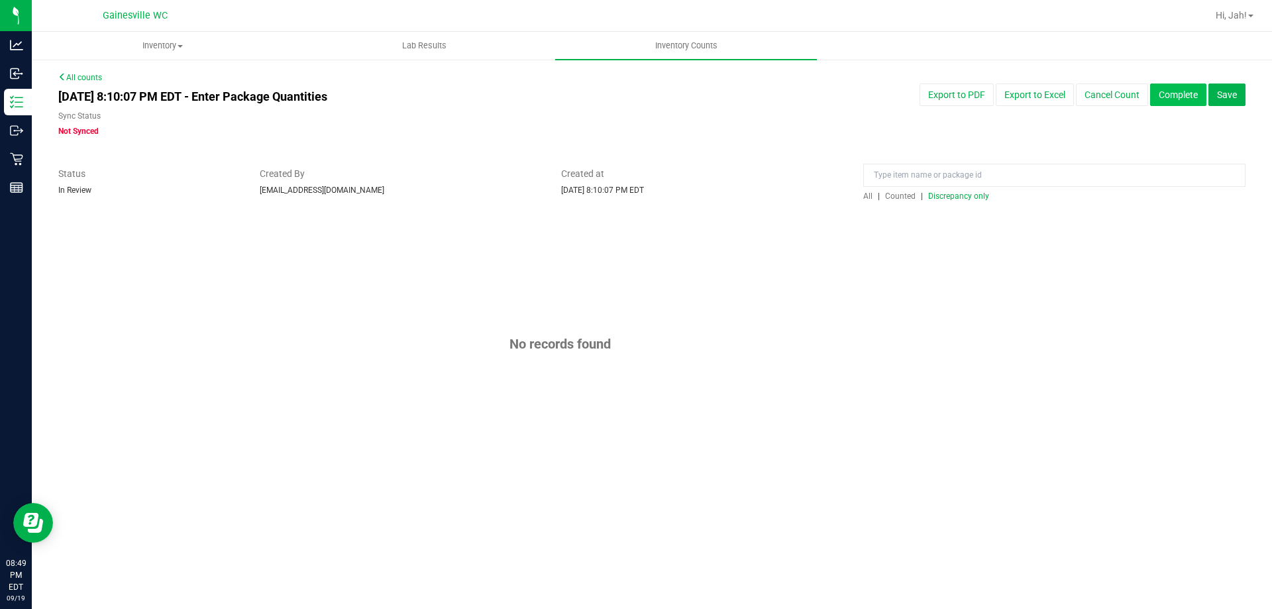
click at [1172, 102] on button "Complete" at bounding box center [1178, 94] width 56 height 23
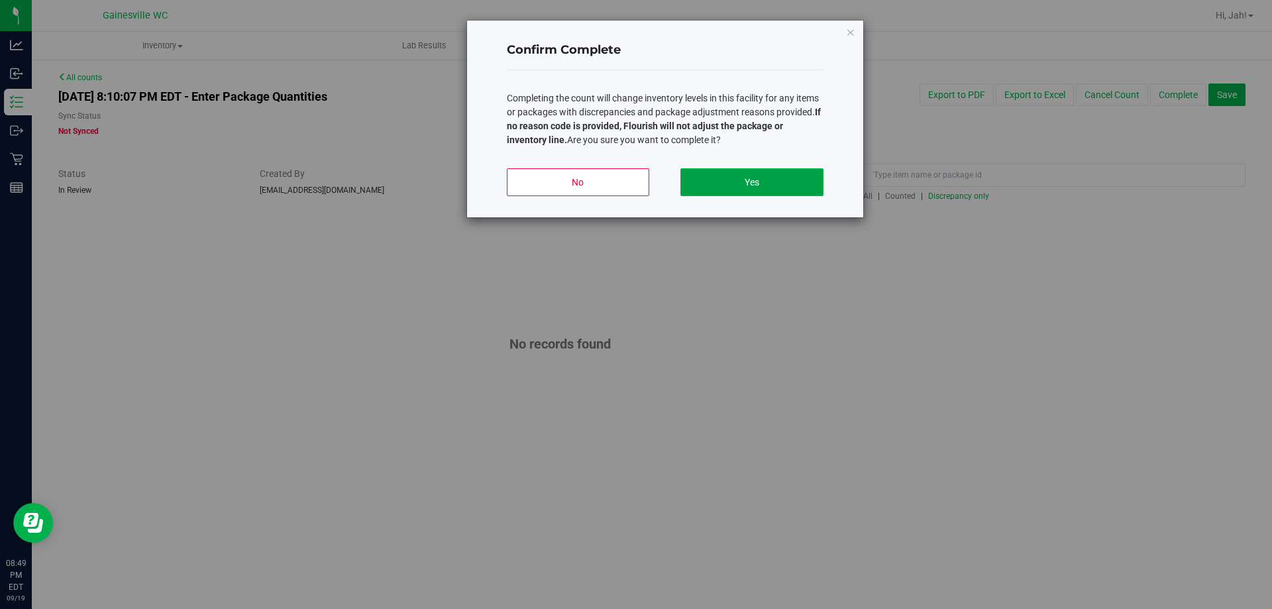
click at [757, 184] on button "Yes" at bounding box center [752, 182] width 142 height 28
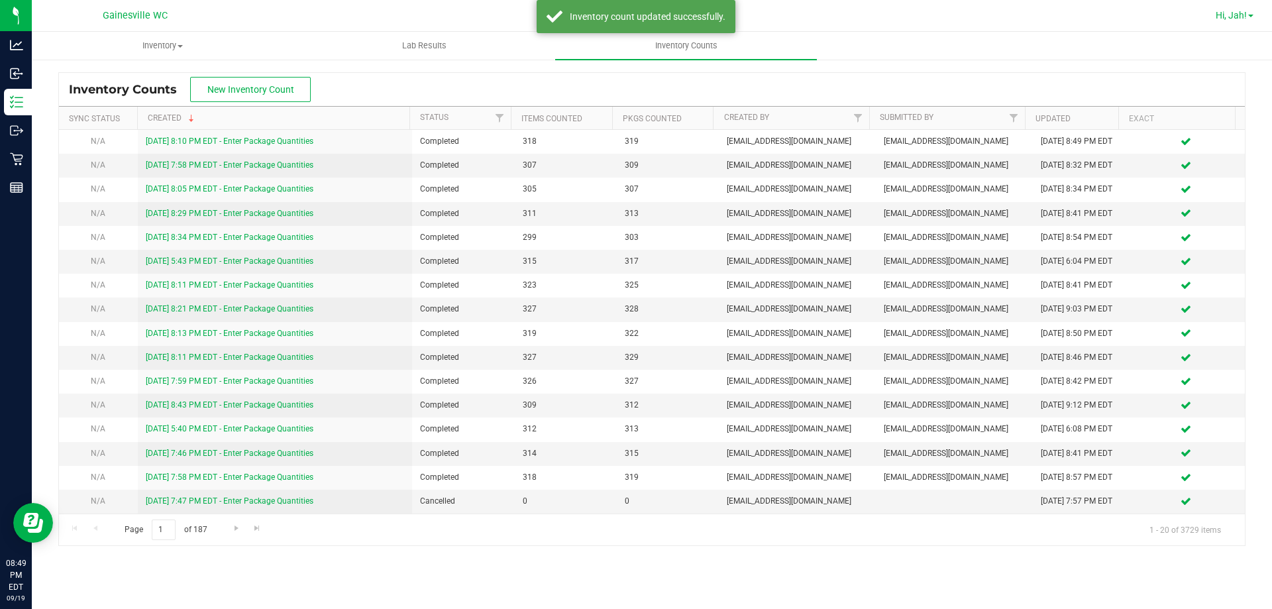
click at [1227, 18] on span "Hi, Jah!" at bounding box center [1231, 15] width 31 height 11
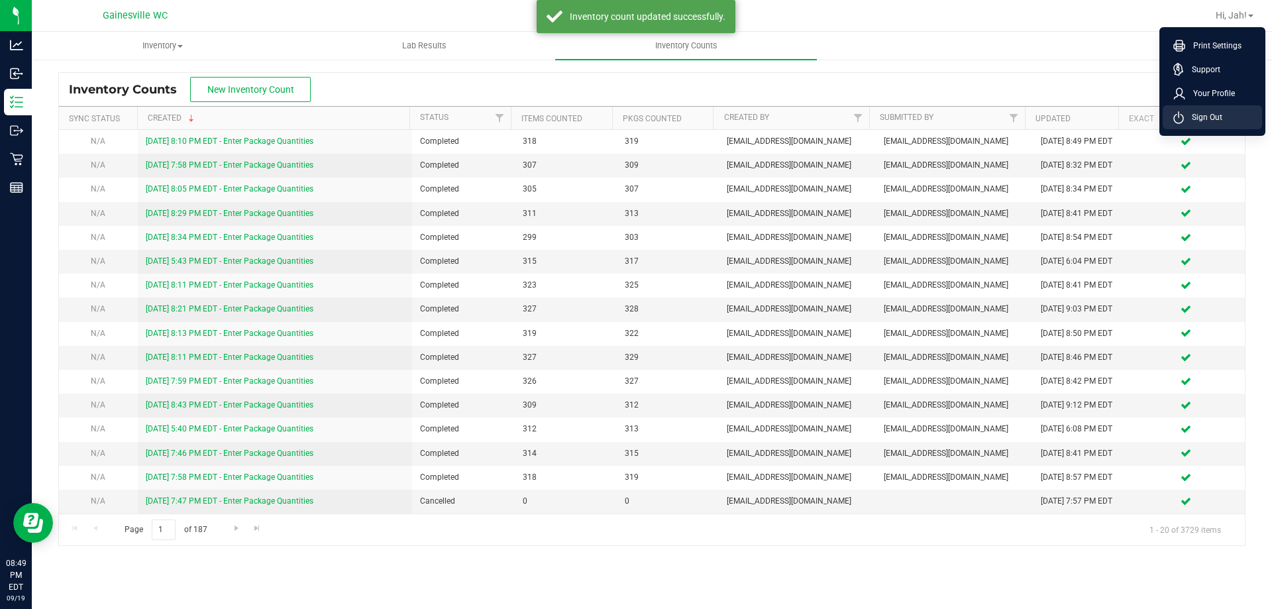
click at [1200, 117] on span "Sign Out" at bounding box center [1203, 117] width 38 height 13
